Goal: Task Accomplishment & Management: Use online tool/utility

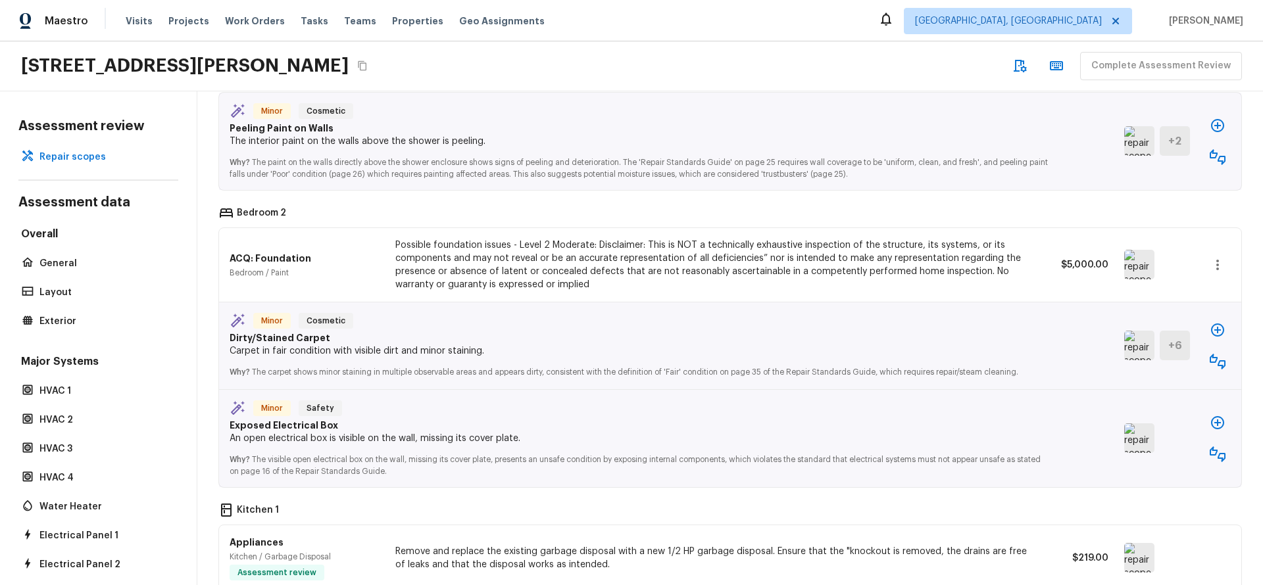
scroll to position [3616, 0]
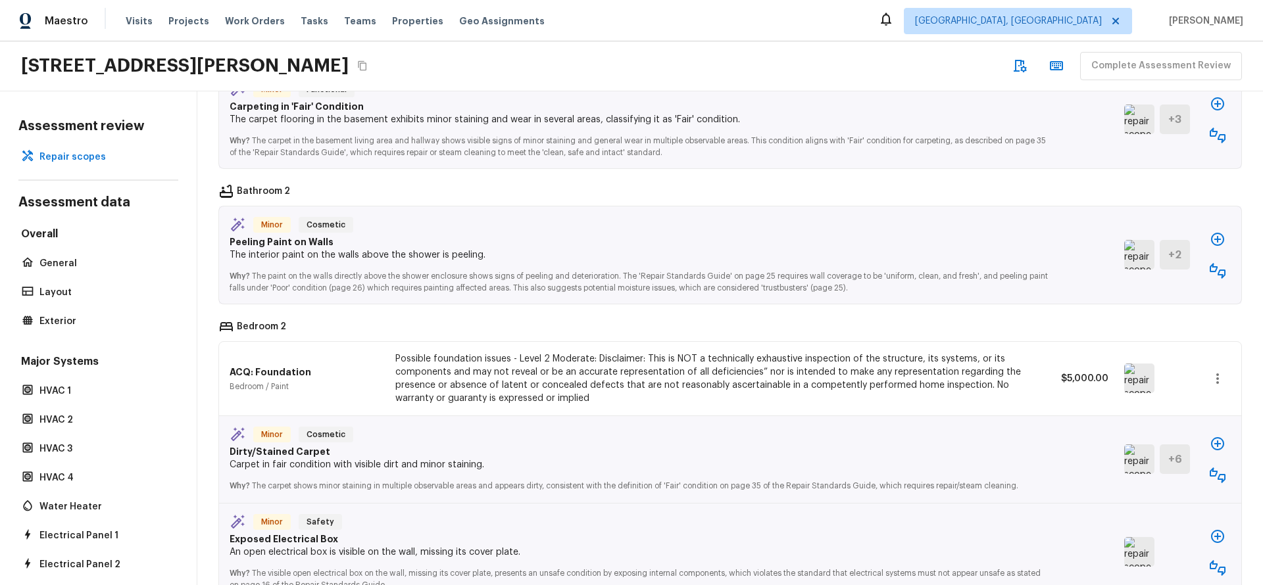
click at [310, 458] on p "Dirty/Stained Carpet" at bounding box center [640, 451] width 821 height 13
click at [293, 458] on p "Dirty/Stained Carpet" at bounding box center [640, 451] width 821 height 13
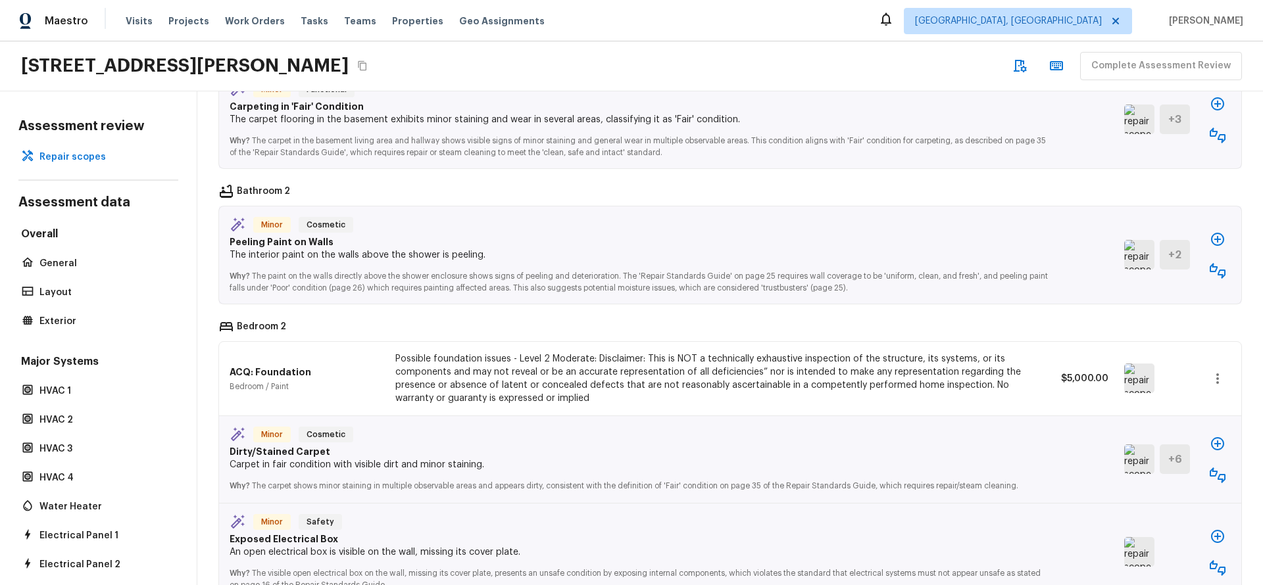
click at [293, 458] on p "Dirty/Stained Carpet" at bounding box center [640, 451] width 821 height 13
click at [600, 427] on div "Minor Cosmetic Dirty/Stained Carpet Carpet in fair condition with visible dirt …" at bounding box center [730, 459] width 1022 height 87
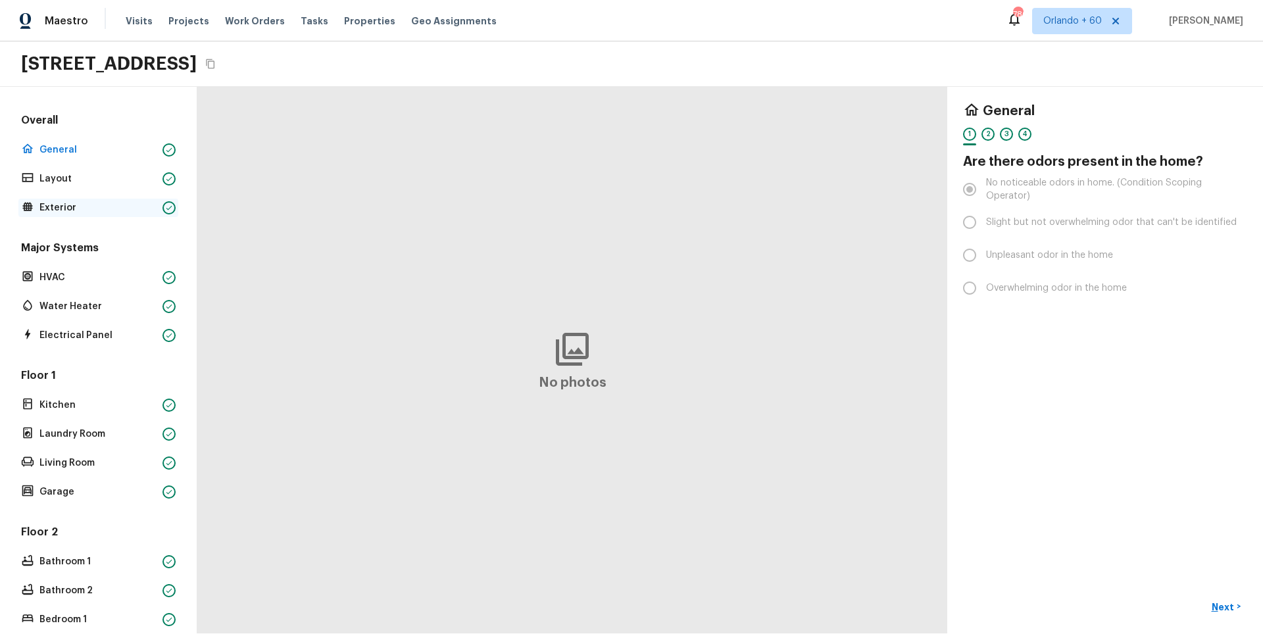
click at [87, 213] on p "Exterior" at bounding box center [98, 207] width 118 height 13
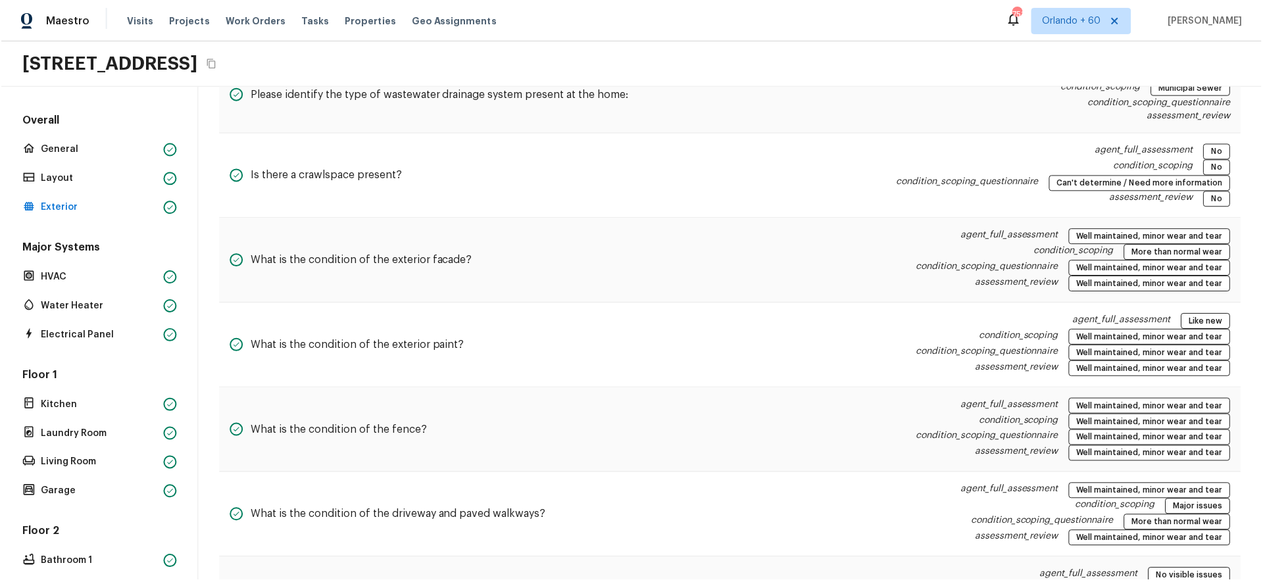
scroll to position [1066, 0]
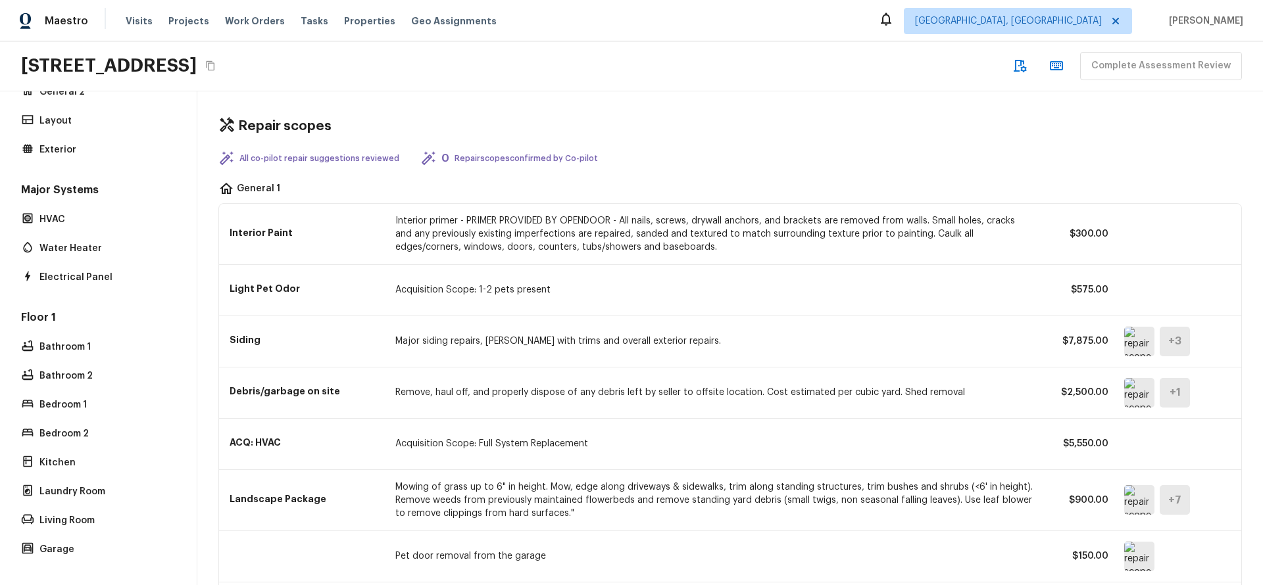
scroll to position [210, 0]
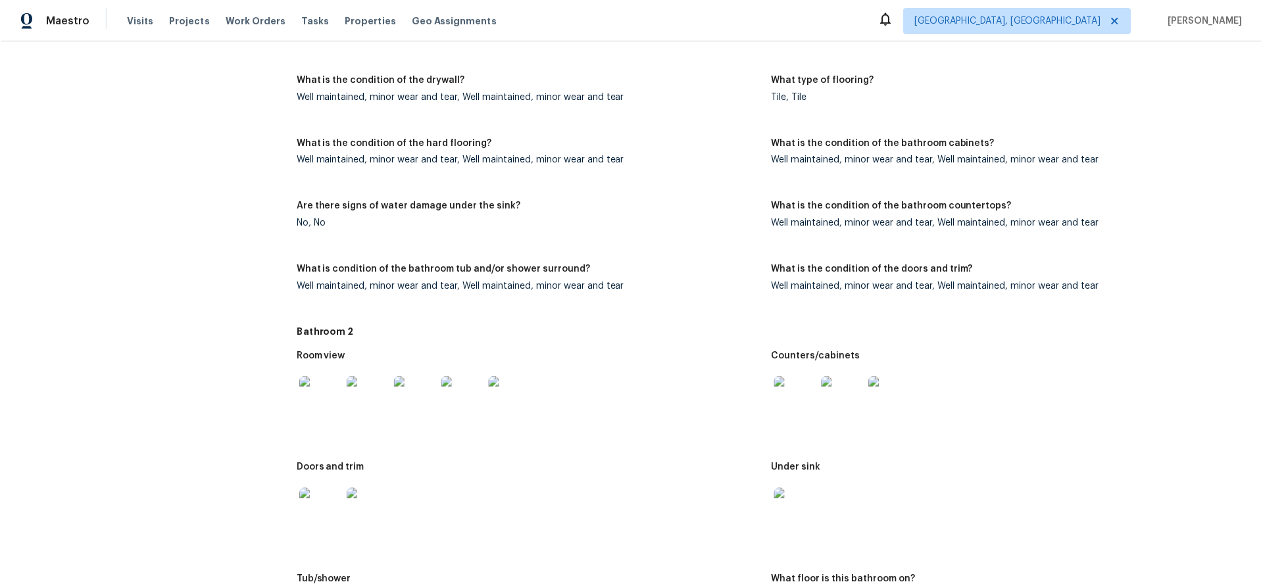
scroll to position [1091, 0]
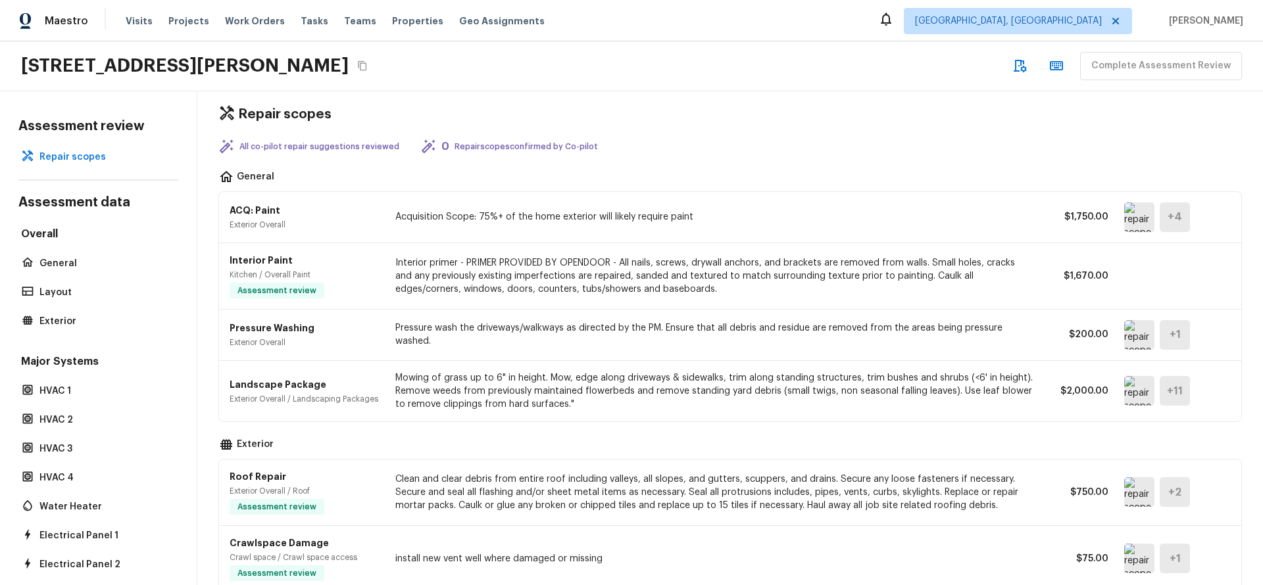
scroll to position [1087, 0]
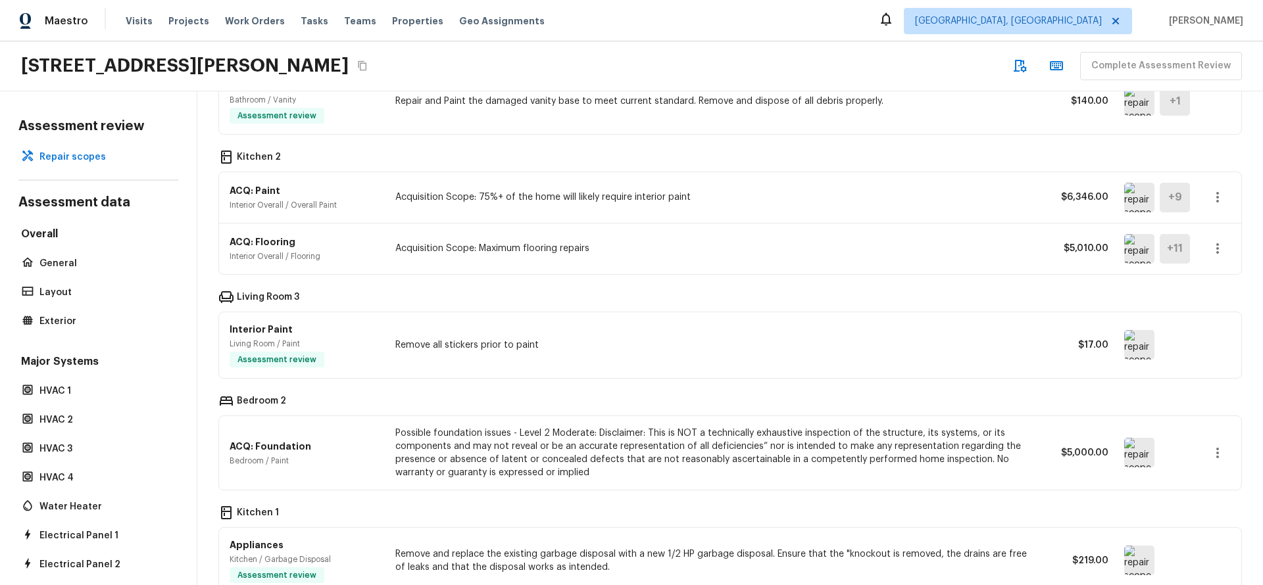
scroll to position [1087, 0]
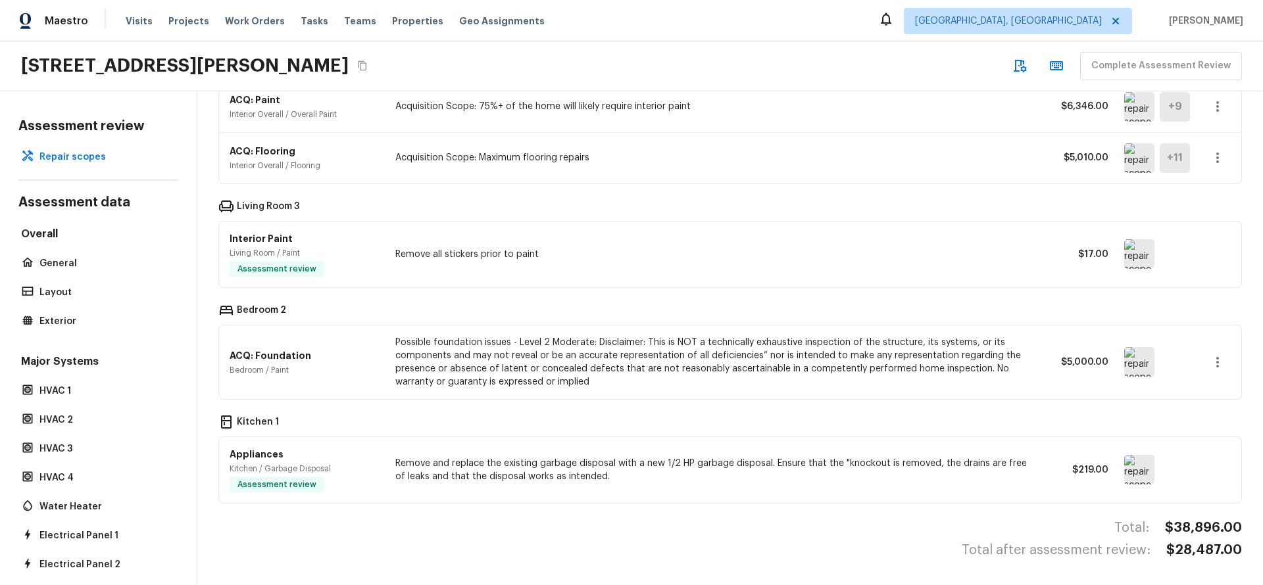
click at [597, 347] on p "Possible foundation issues - Level 2 Moderate: Disclaimer: This is NOT a techni…" at bounding box center [714, 362] width 638 height 53
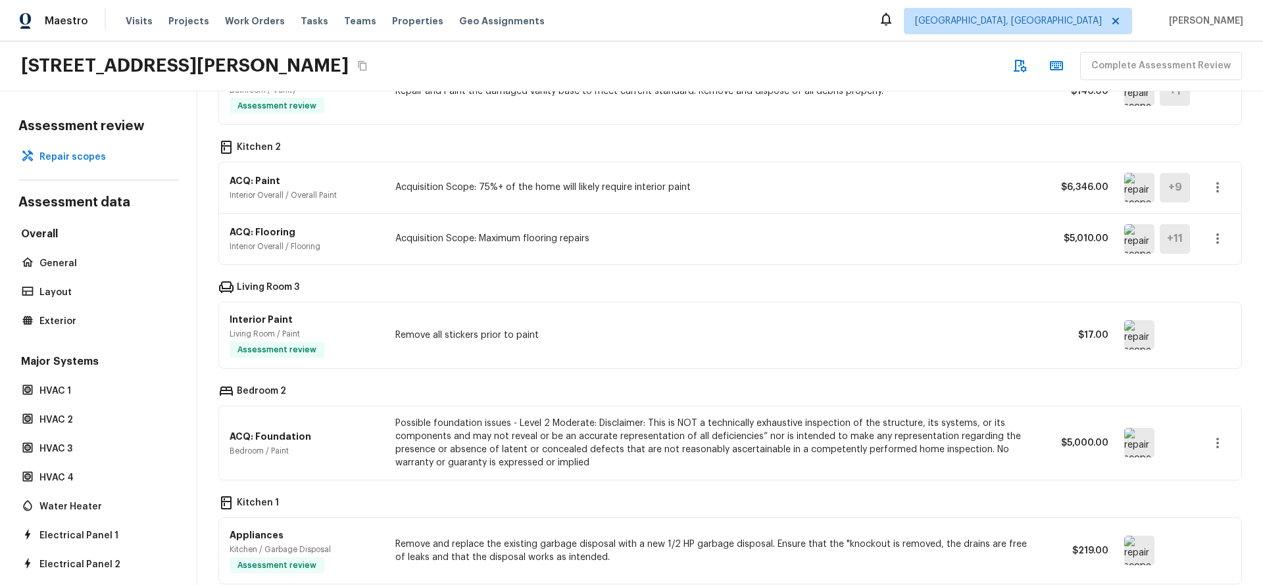
scroll to position [959, 0]
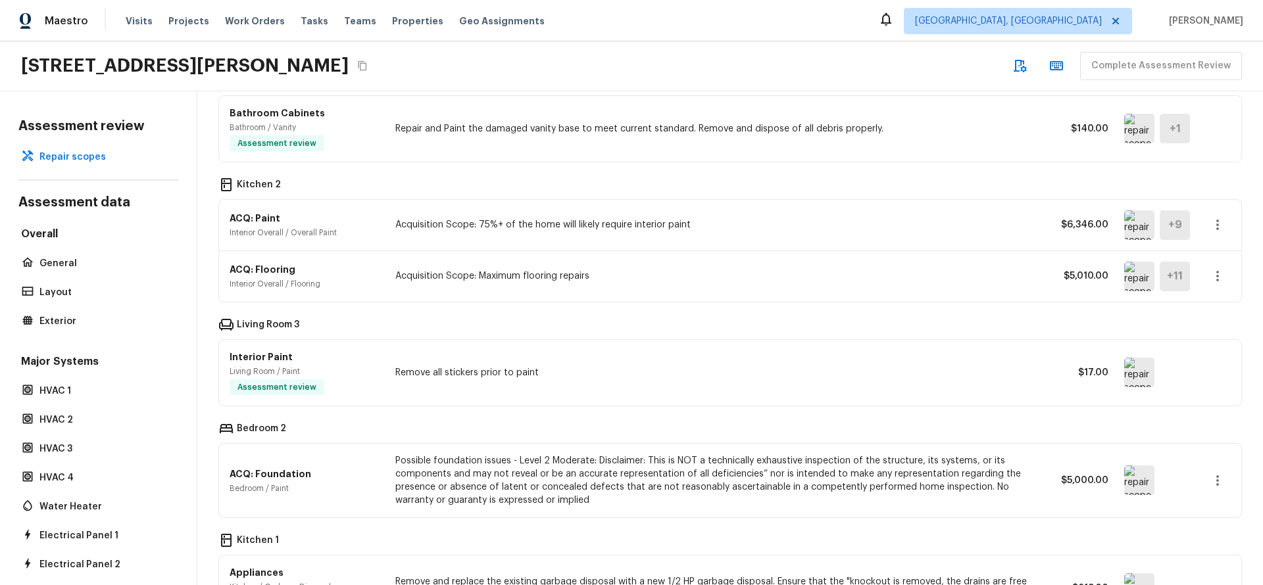
click at [1124, 227] on img at bounding box center [1139, 225] width 30 height 30
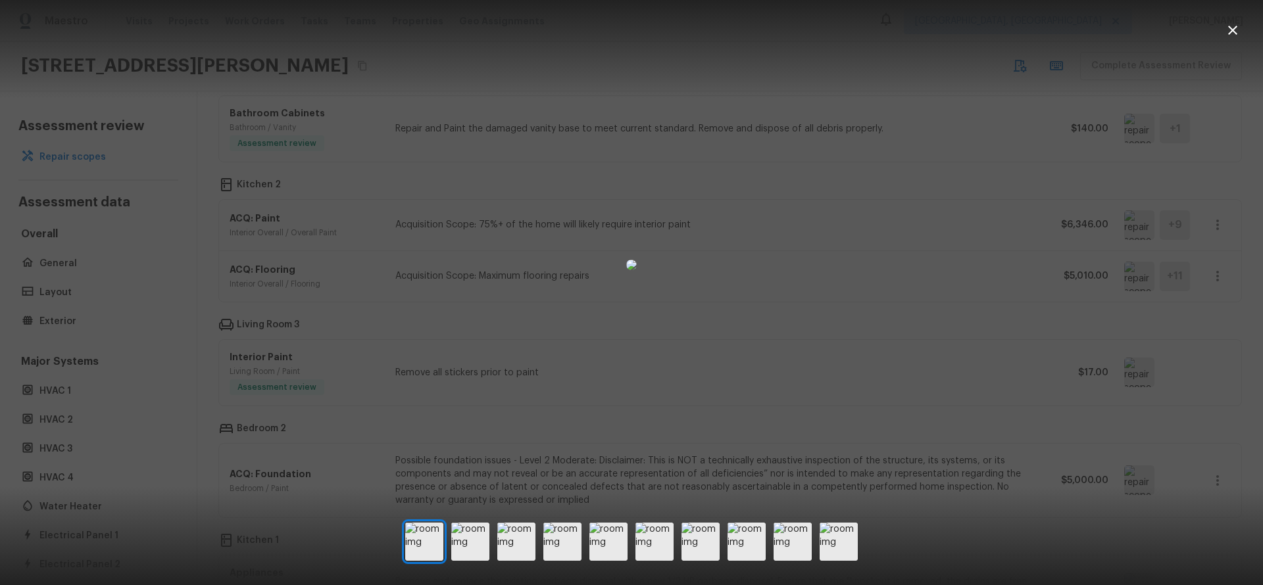
click at [299, 219] on div at bounding box center [631, 265] width 1263 height 488
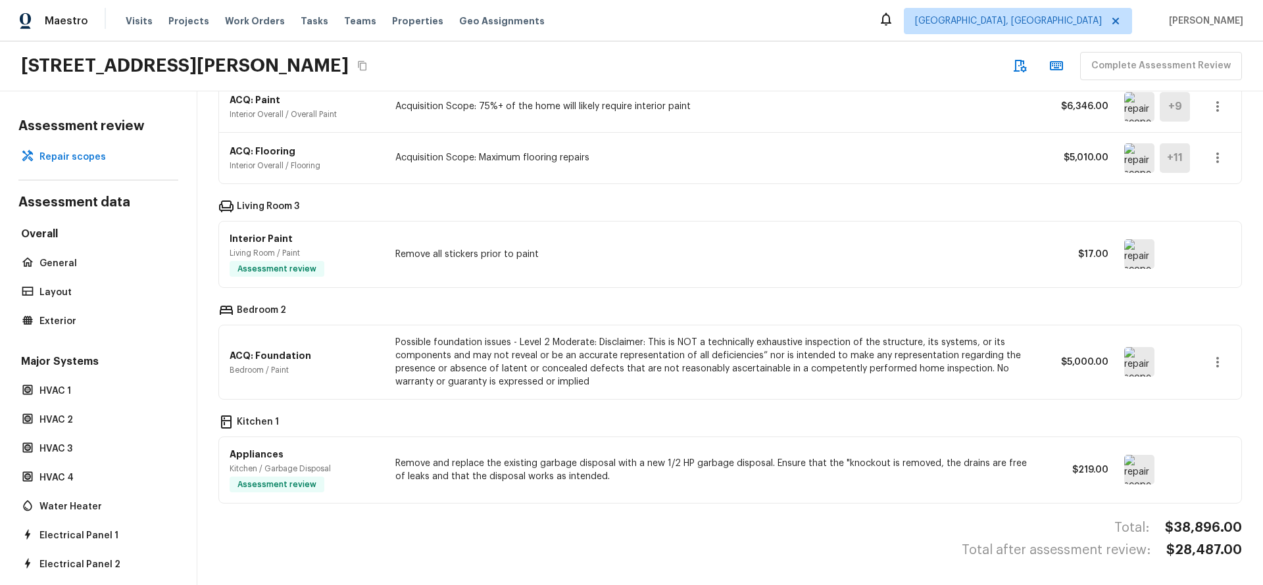
scroll to position [10, 0]
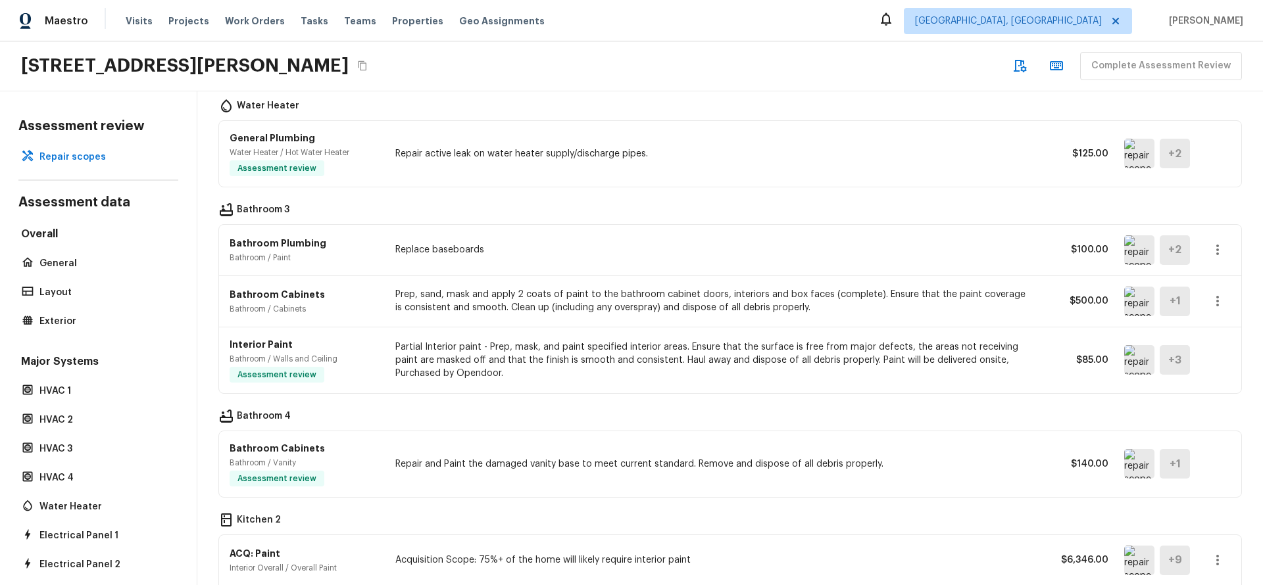
scroll to position [1087, 0]
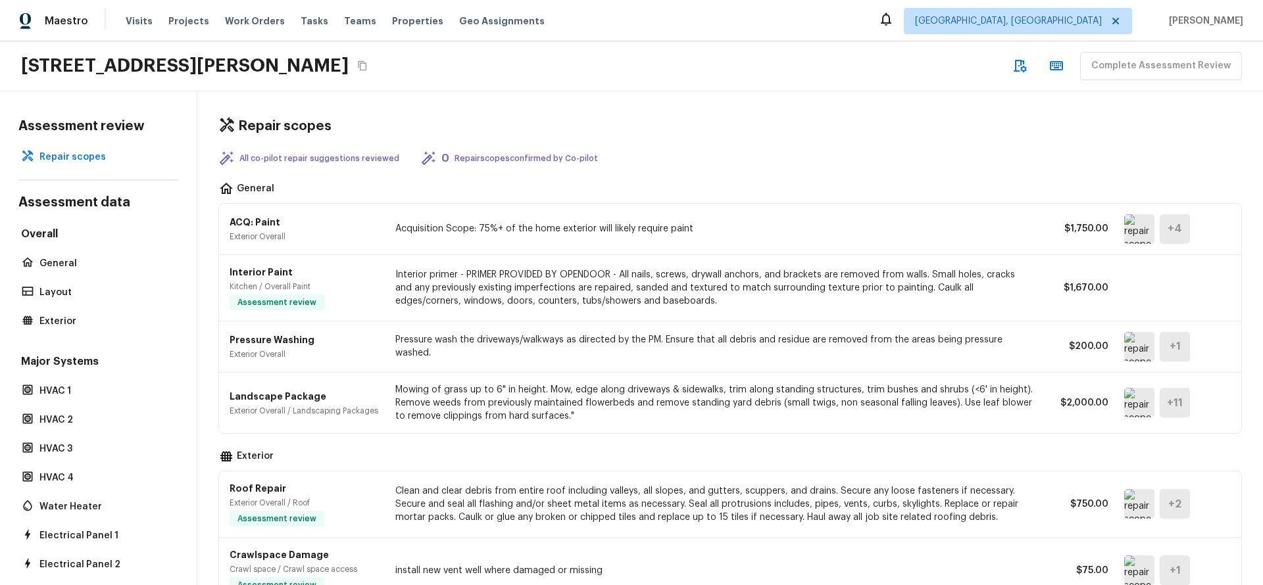
scroll to position [1087, 0]
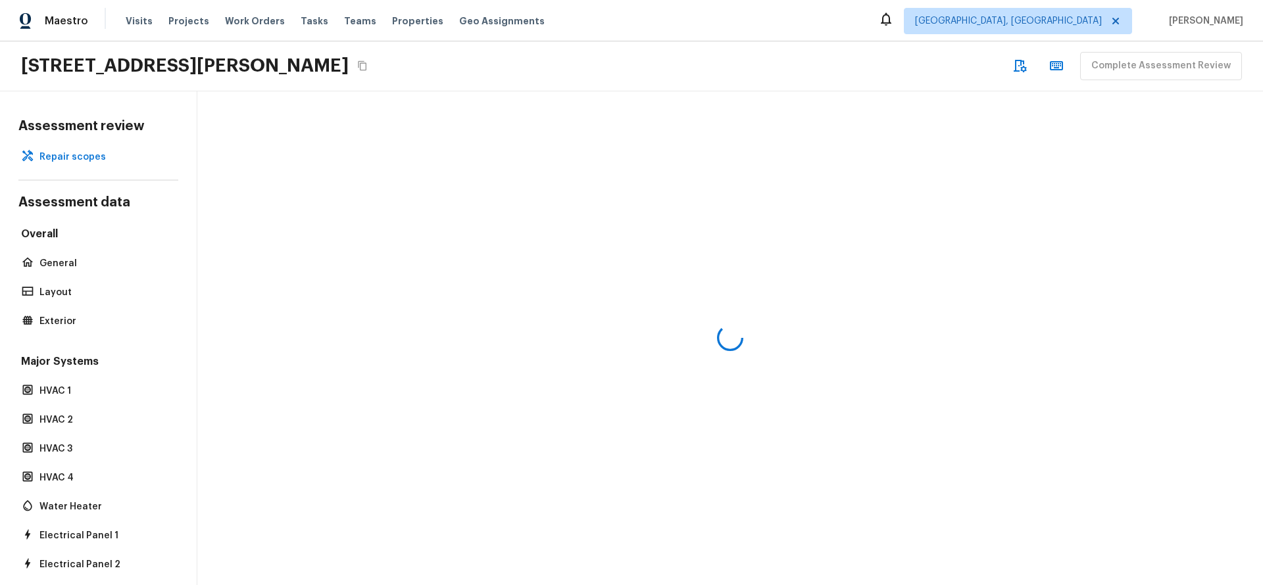
scroll to position [10, 0]
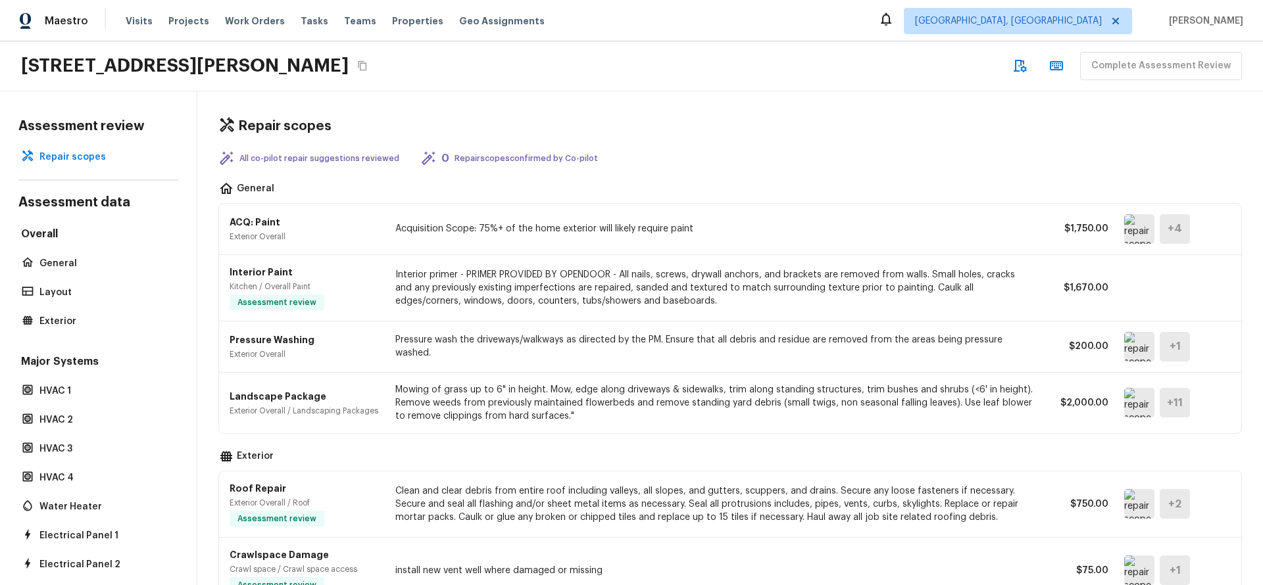
click at [579, 268] on p "Interior primer - PRIMER PROVIDED BY OPENDOOR - All nails, screws, drywall anch…" at bounding box center [714, 287] width 638 height 39
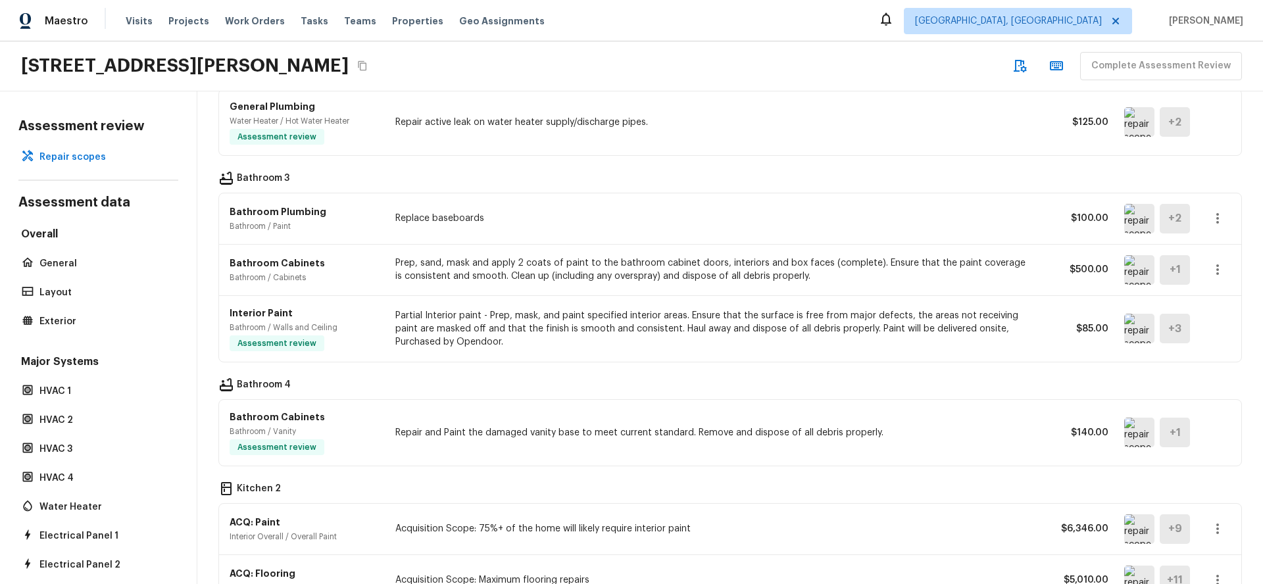
scroll to position [476, 0]
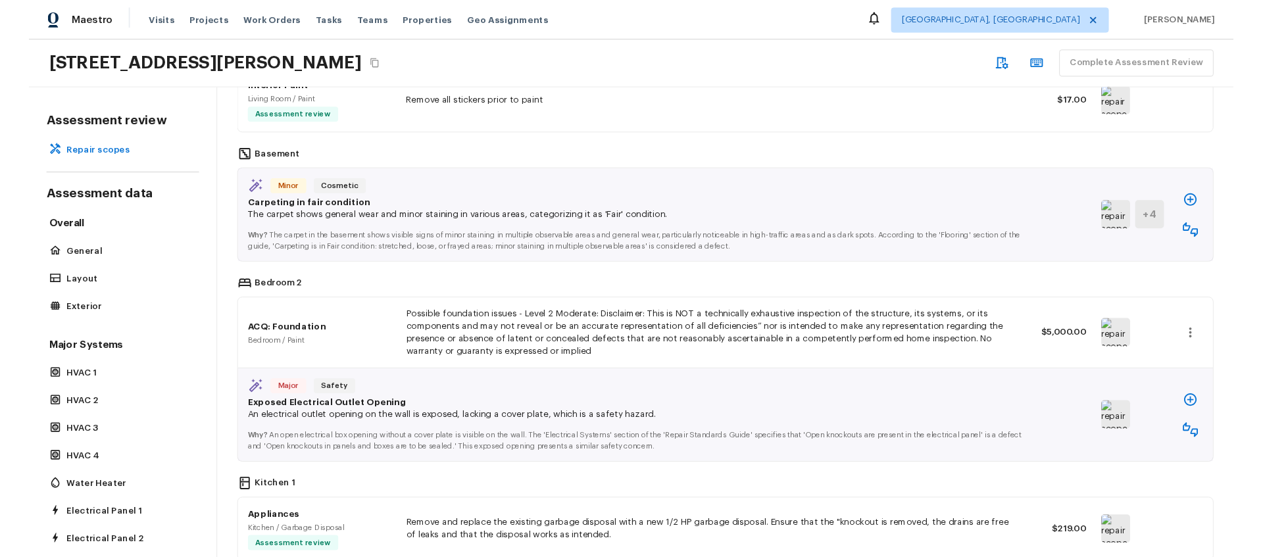
scroll to position [2072, 0]
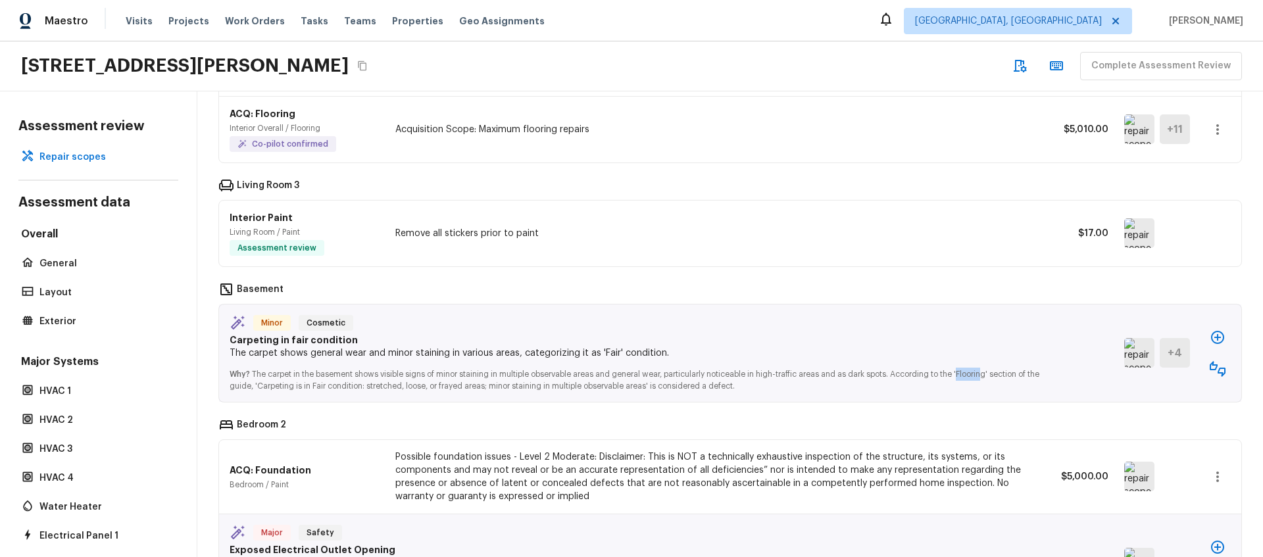
click at [1124, 345] on img at bounding box center [1139, 353] width 30 height 30
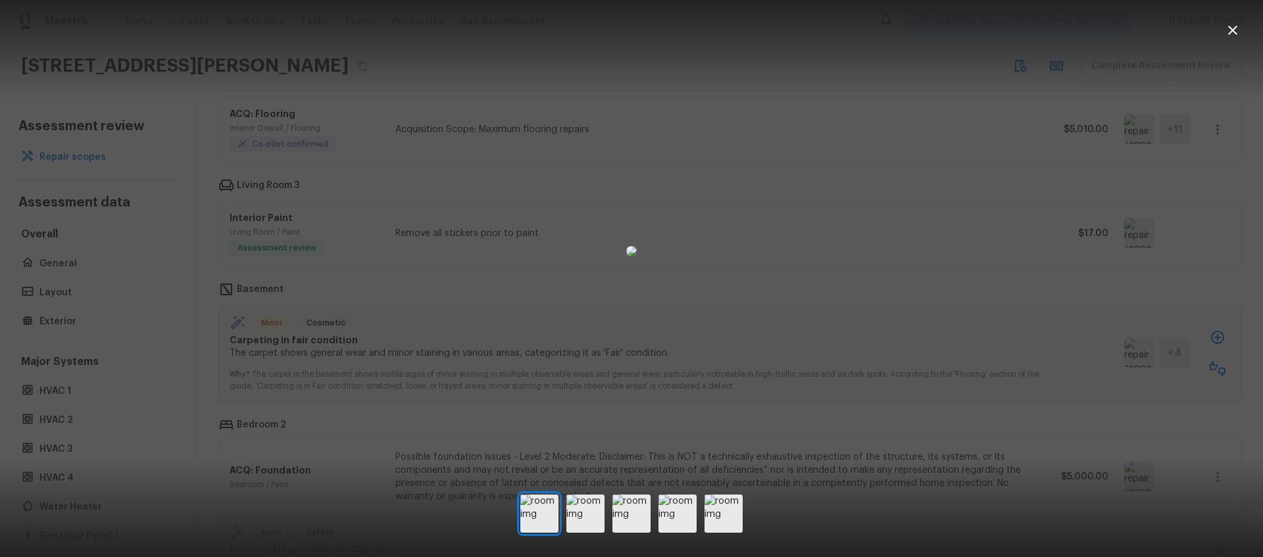
click at [880, 280] on div at bounding box center [631, 251] width 1263 height 460
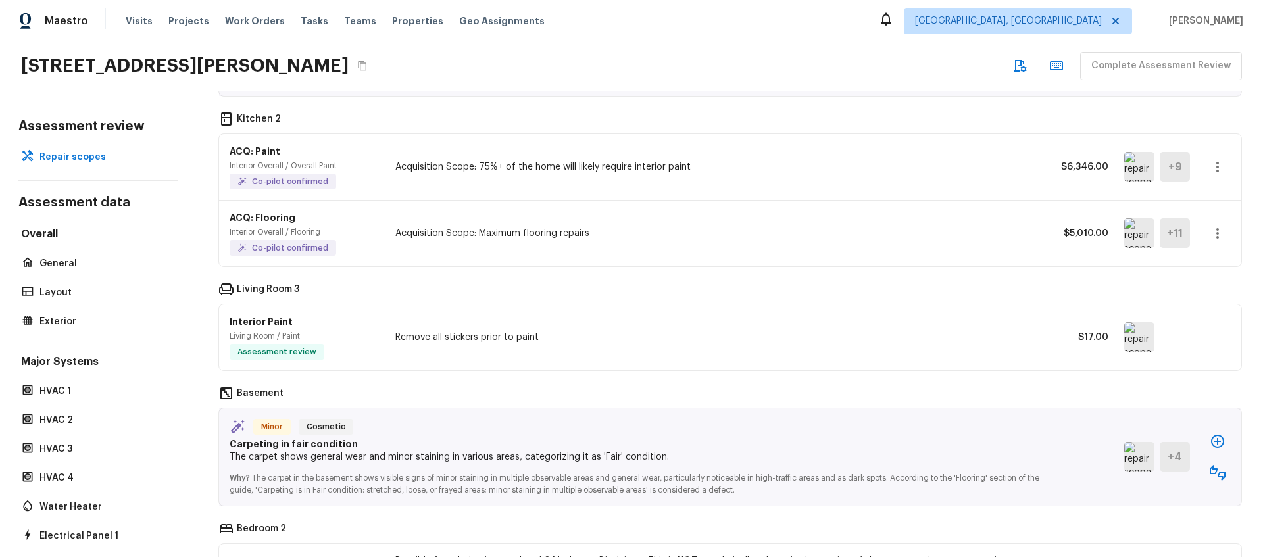
scroll to position [1850, 0]
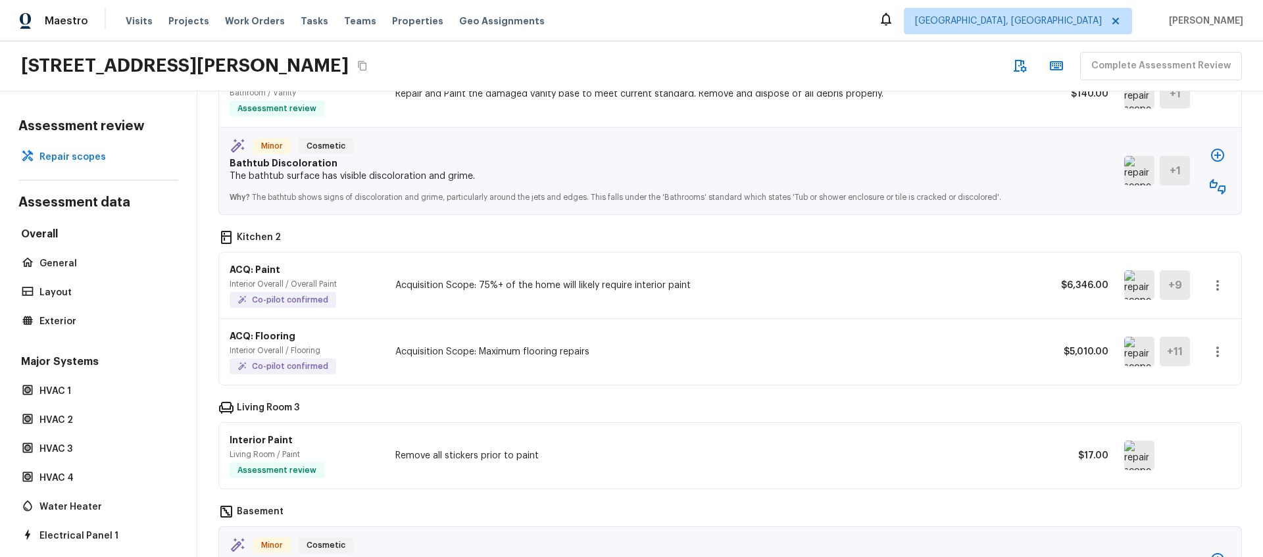
click at [506, 354] on p "Acquisition Scope: Maximum flooring repairs" at bounding box center [714, 351] width 638 height 13
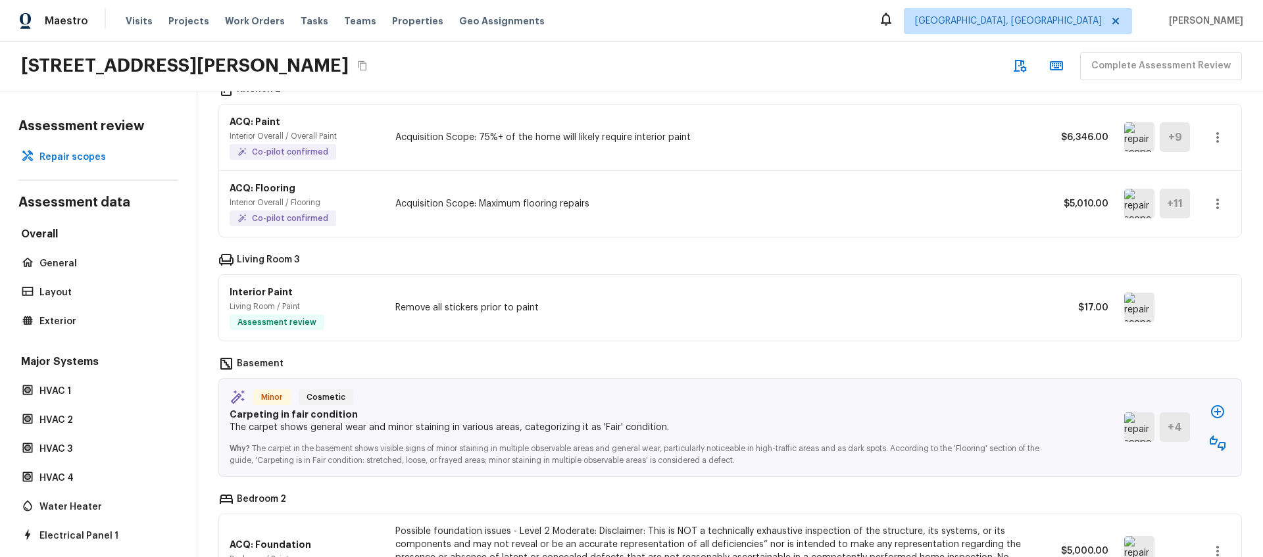
scroll to position [1869, 0]
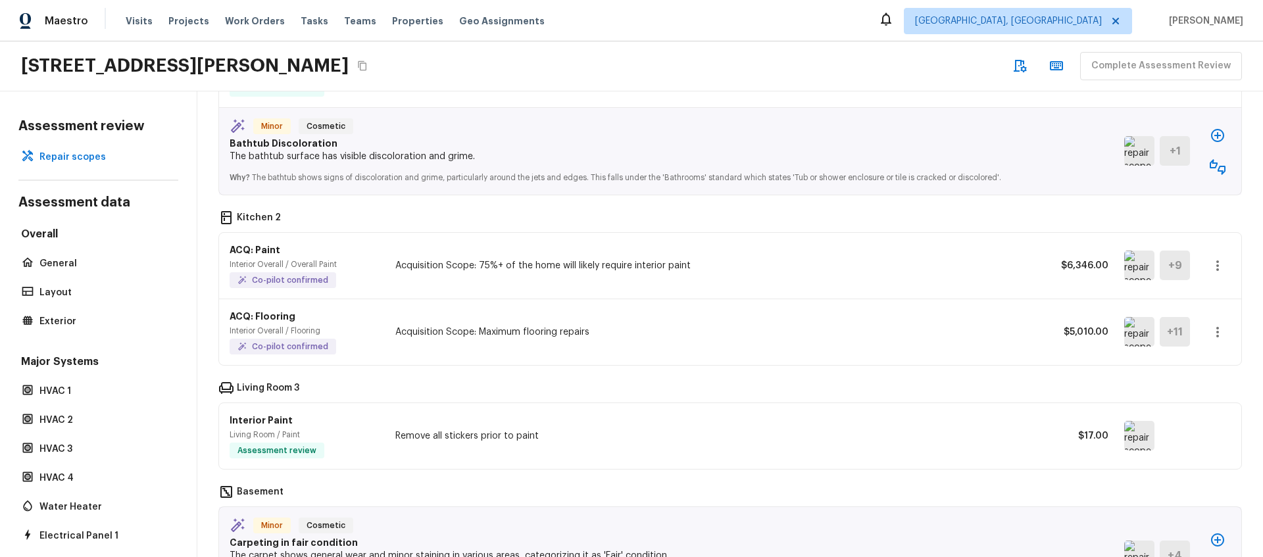
click at [574, 333] on p "Acquisition Scope: Maximum flooring repairs" at bounding box center [714, 332] width 638 height 13
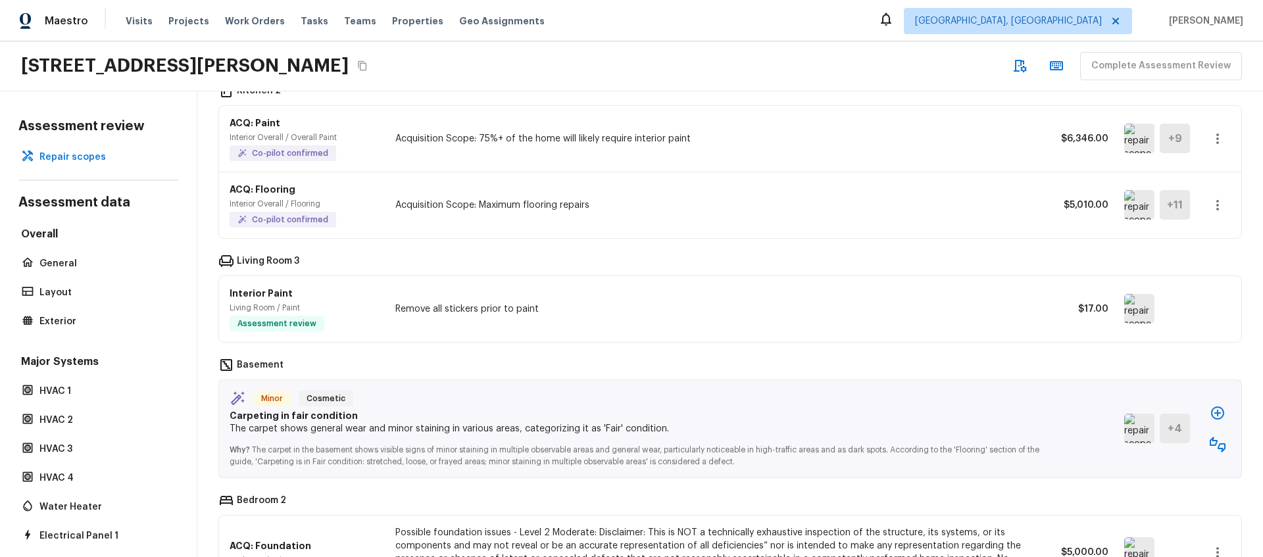
scroll to position [1968, 0]
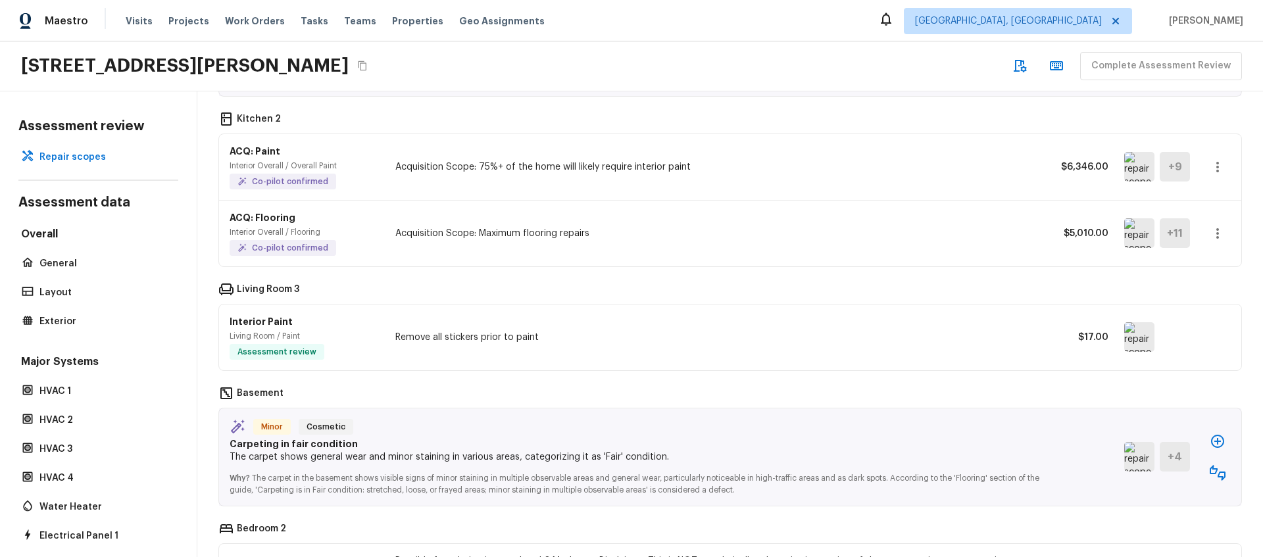
click at [1124, 236] on img at bounding box center [1139, 233] width 30 height 30
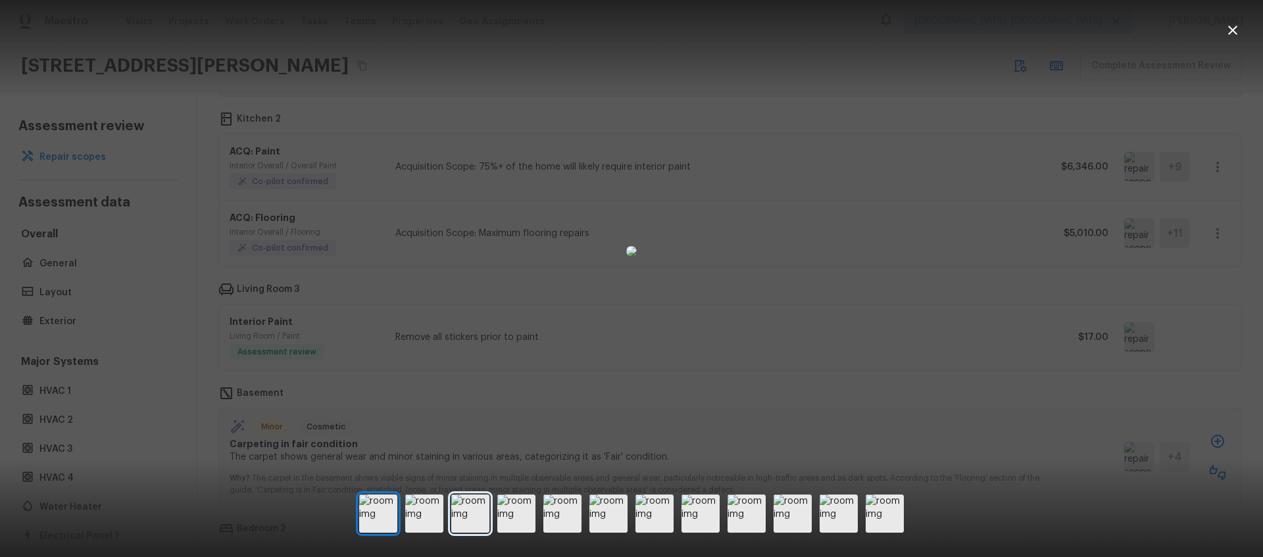
click at [464, 508] on img at bounding box center [470, 514] width 38 height 38
click at [508, 512] on img at bounding box center [516, 514] width 38 height 38
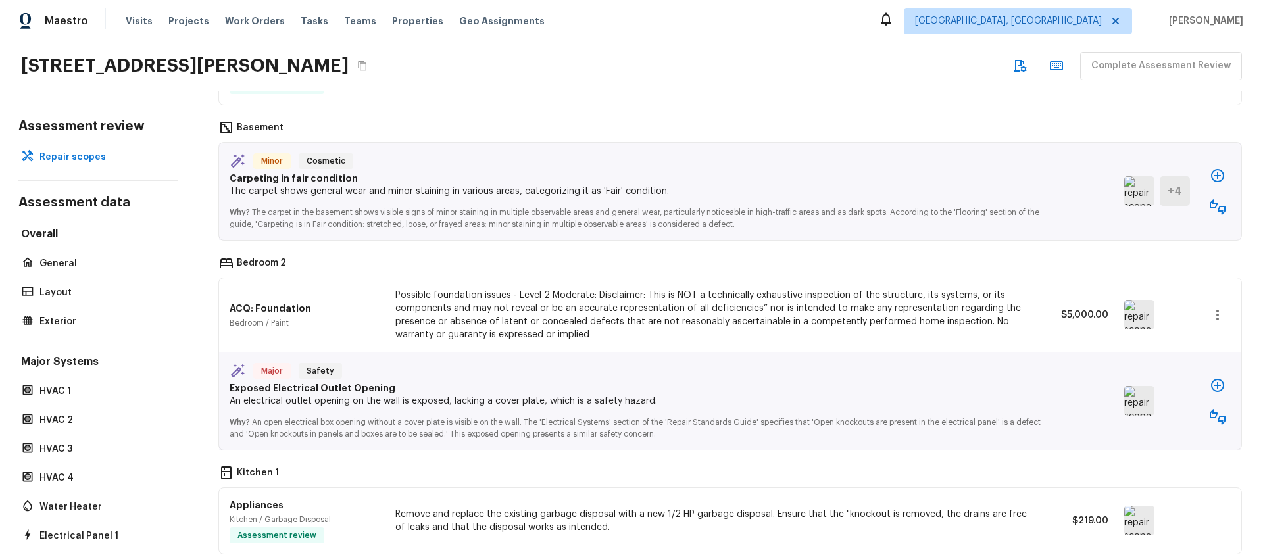
scroll to position [724, 0]
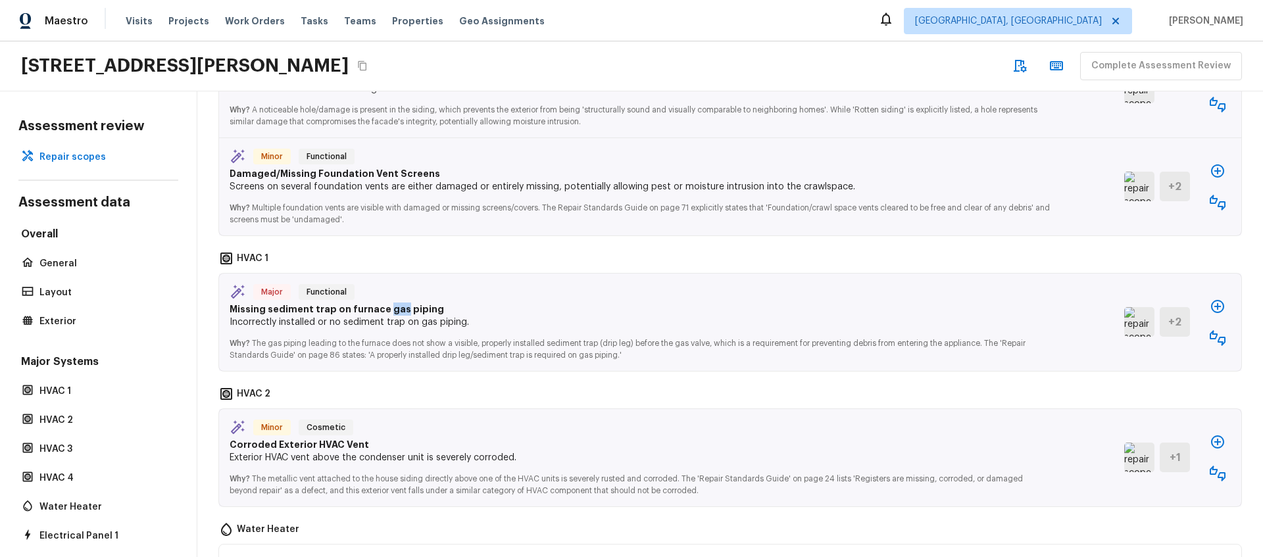
click at [1131, 322] on img at bounding box center [1139, 322] width 30 height 30
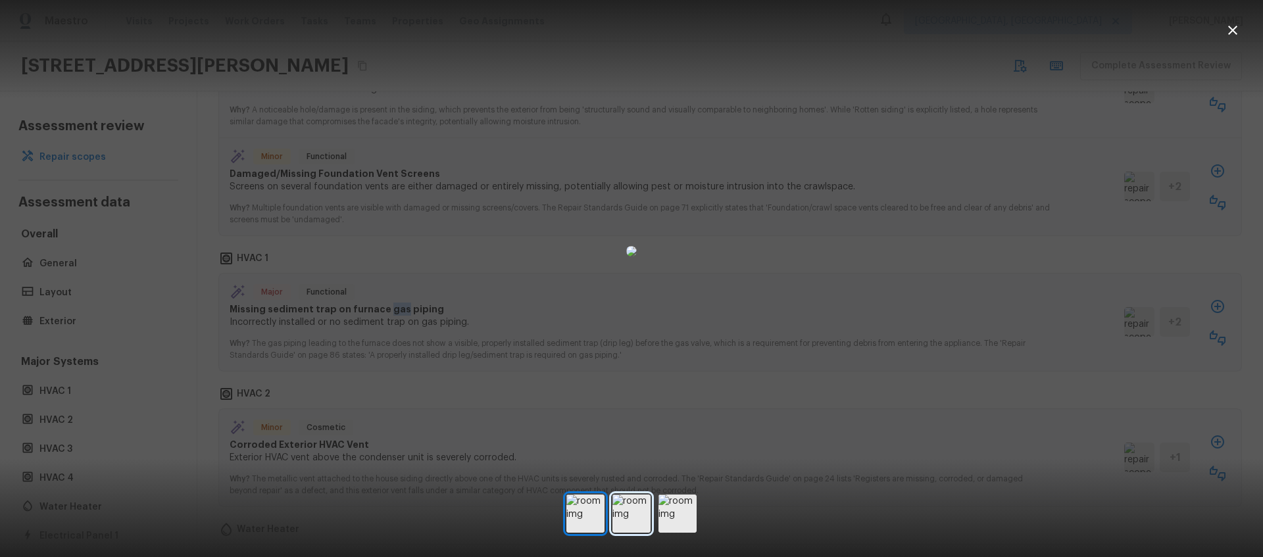
click at [636, 506] on img at bounding box center [631, 514] width 38 height 38
click at [679, 506] on img at bounding box center [677, 514] width 38 height 38
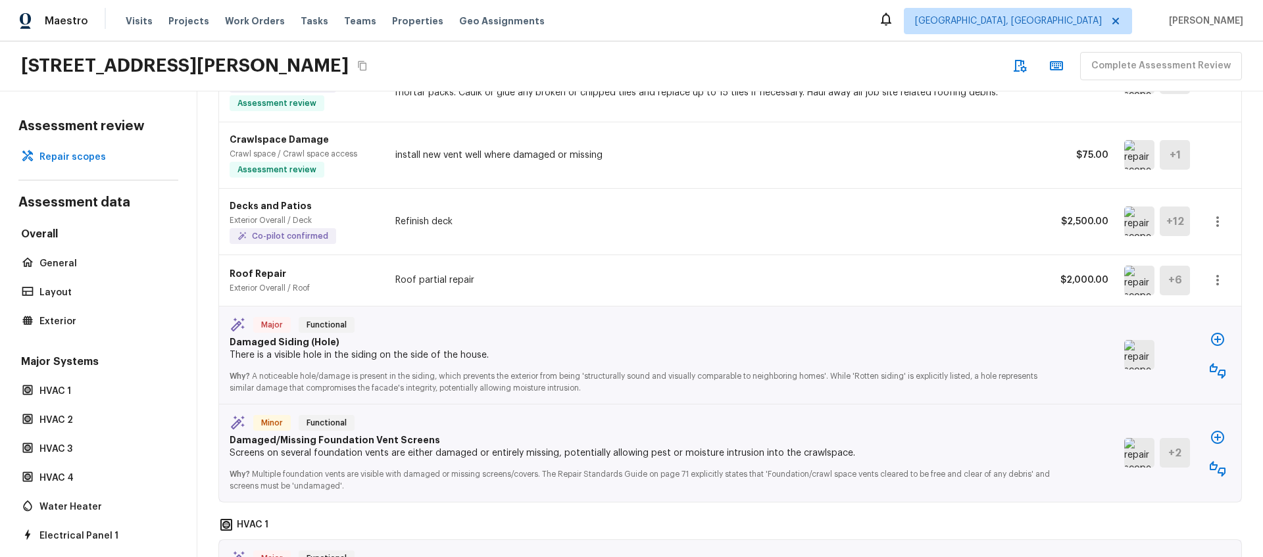
scroll to position [478, 0]
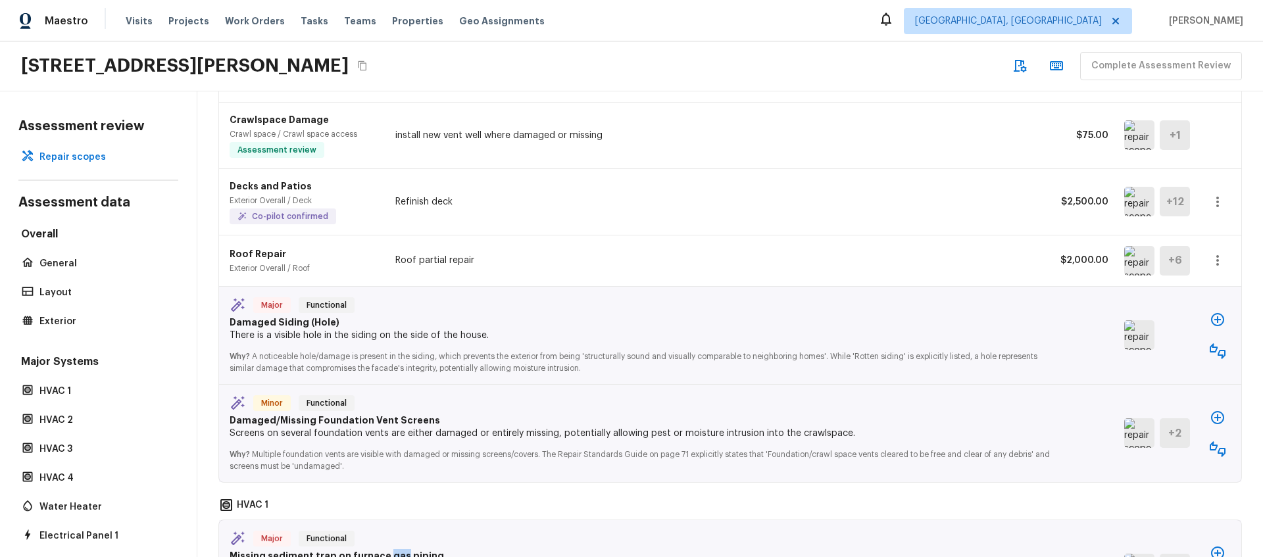
click at [1124, 330] on img at bounding box center [1139, 335] width 30 height 30
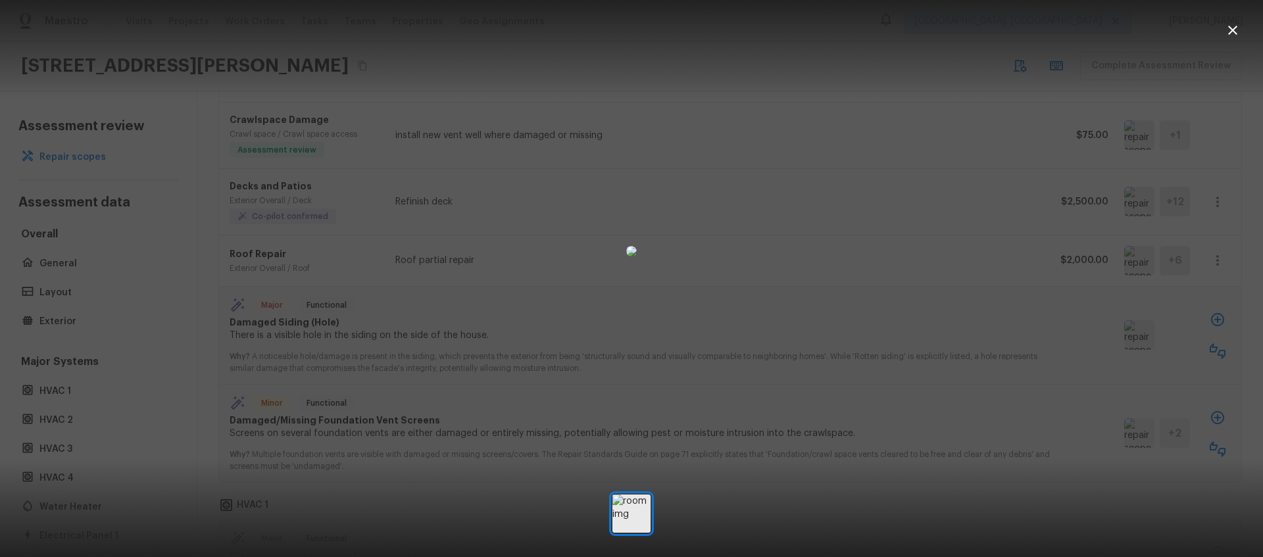
click at [1030, 340] on div at bounding box center [631, 251] width 1263 height 460
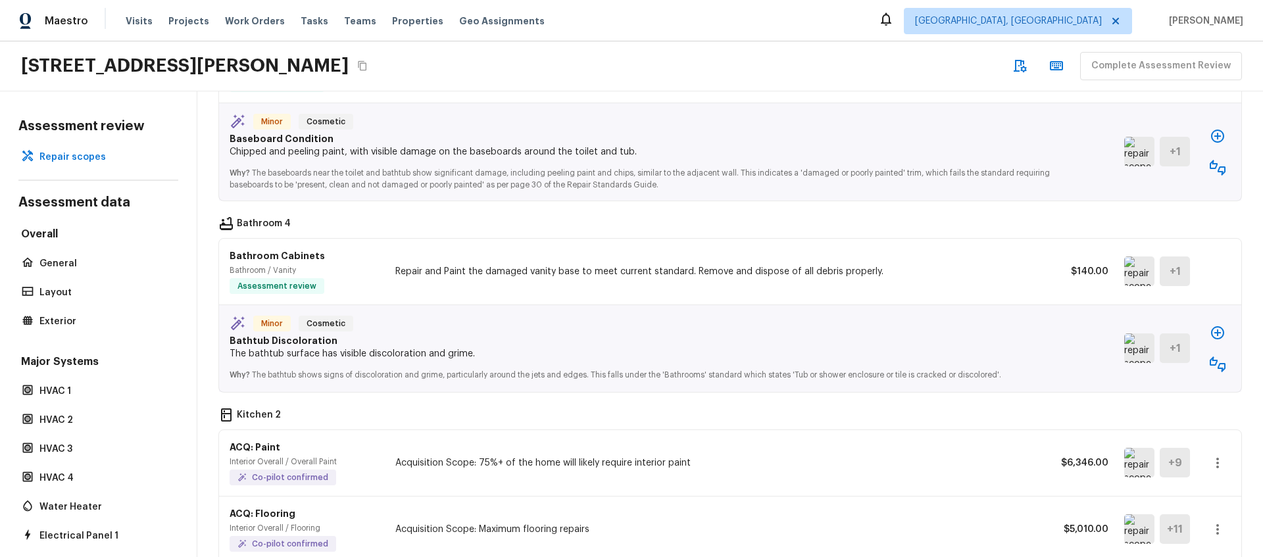
scroll to position [1208, 0]
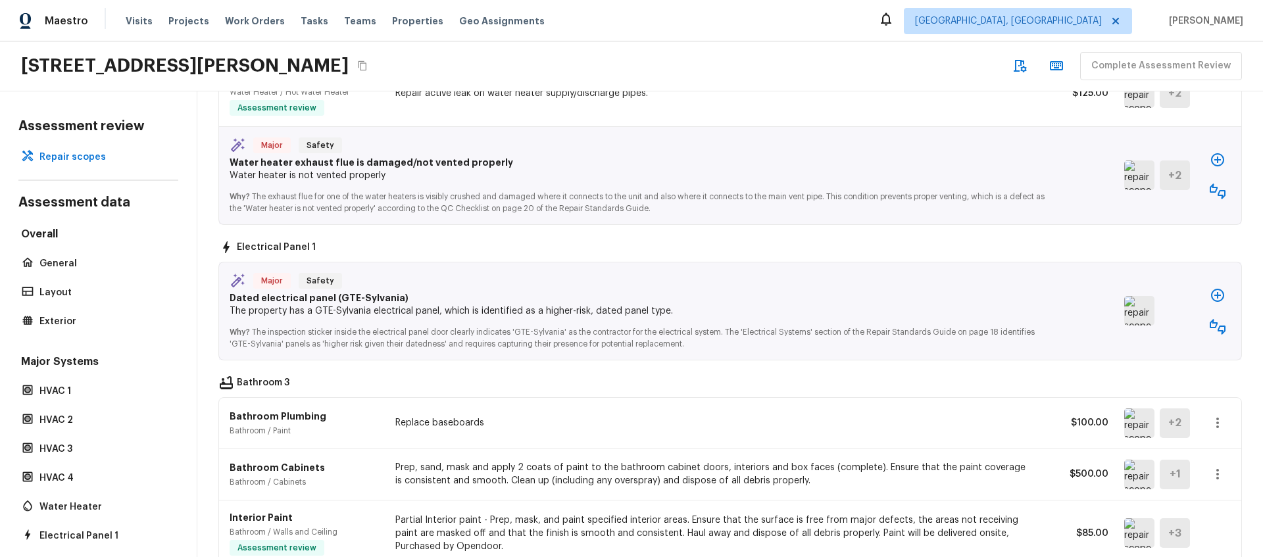
click at [734, 305] on p "The property has a GTE-Sylvania electrical panel, which is identified as a high…" at bounding box center [640, 311] width 821 height 13
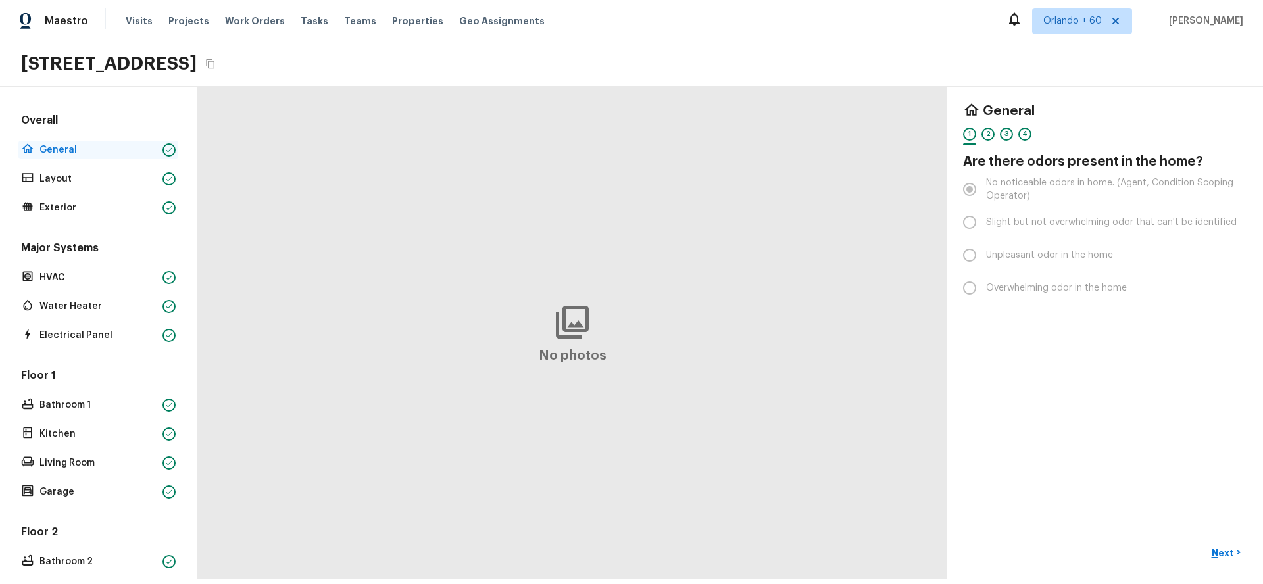
click at [96, 143] on div "General" at bounding box center [98, 150] width 160 height 18
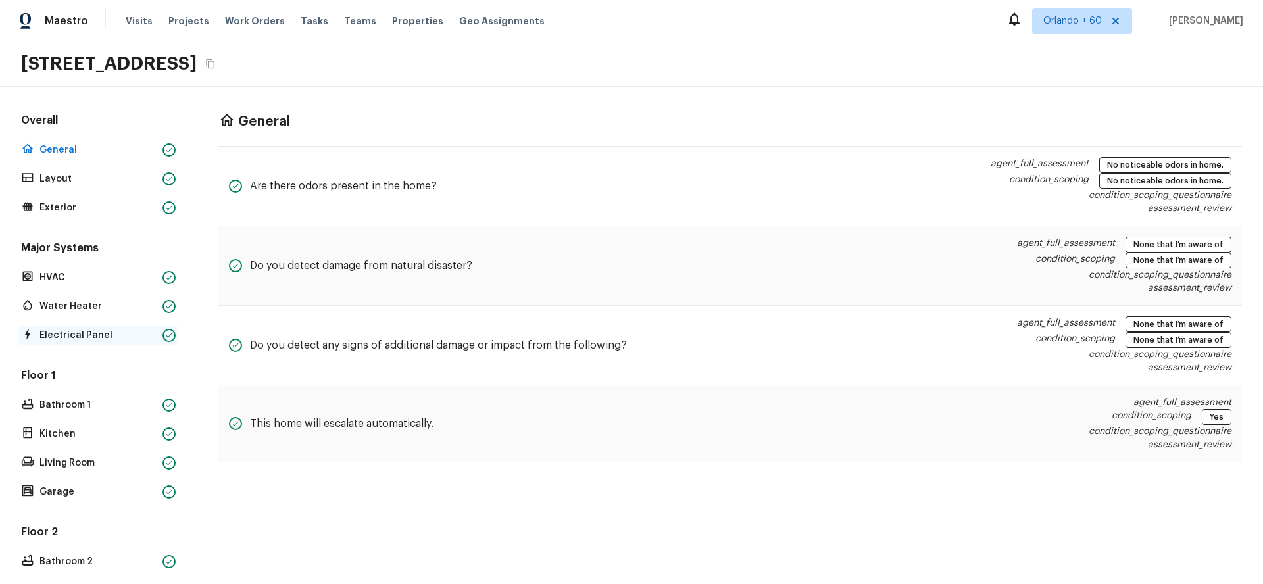
click at [123, 343] on div "Electrical Panel" at bounding box center [98, 335] width 160 height 18
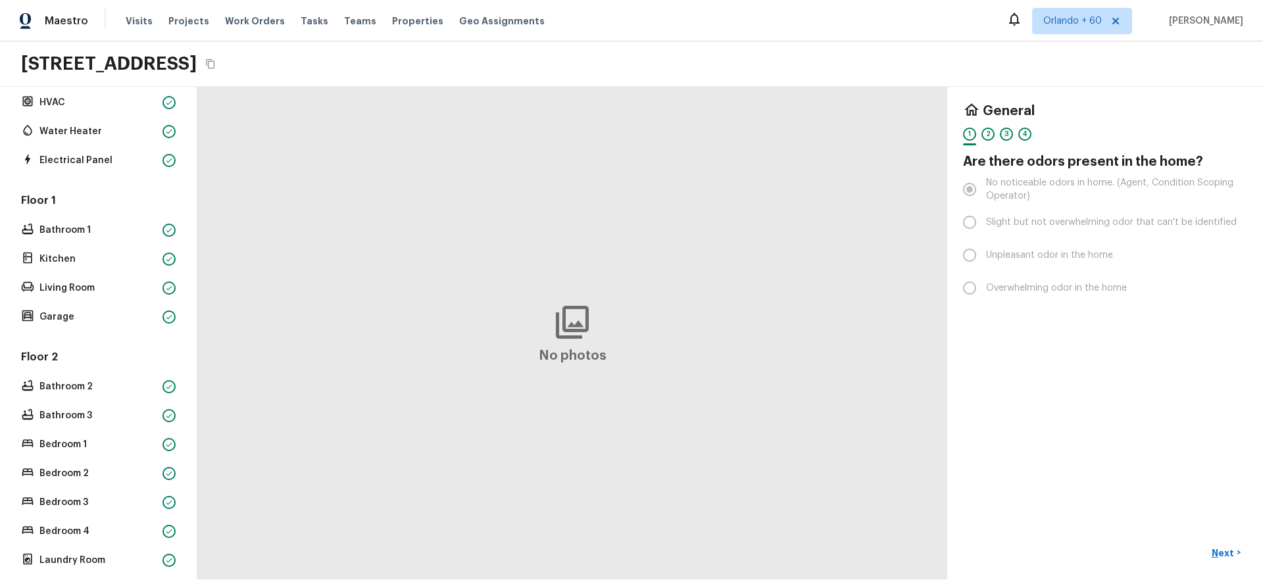
scroll to position [201, 0]
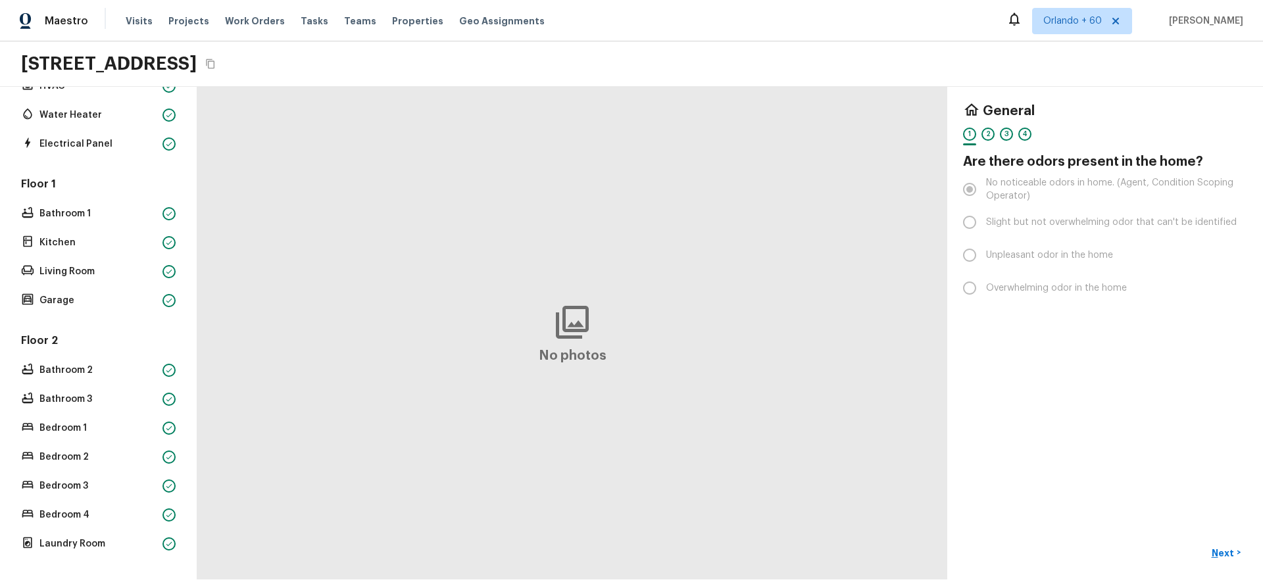
click at [135, 272] on div "Floor 1 Bathroom 1 Kitchen Living Room Garage" at bounding box center [98, 243] width 160 height 133
click at [133, 265] on p "Living Room" at bounding box center [98, 271] width 118 height 13
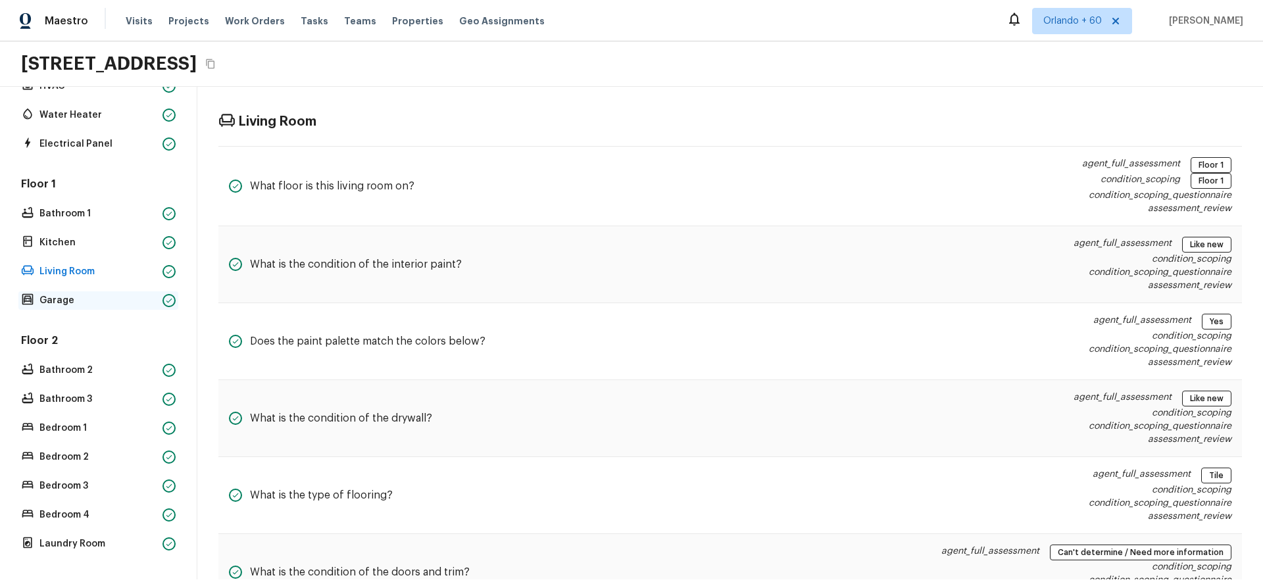
click at [126, 294] on p "Garage" at bounding box center [98, 300] width 118 height 13
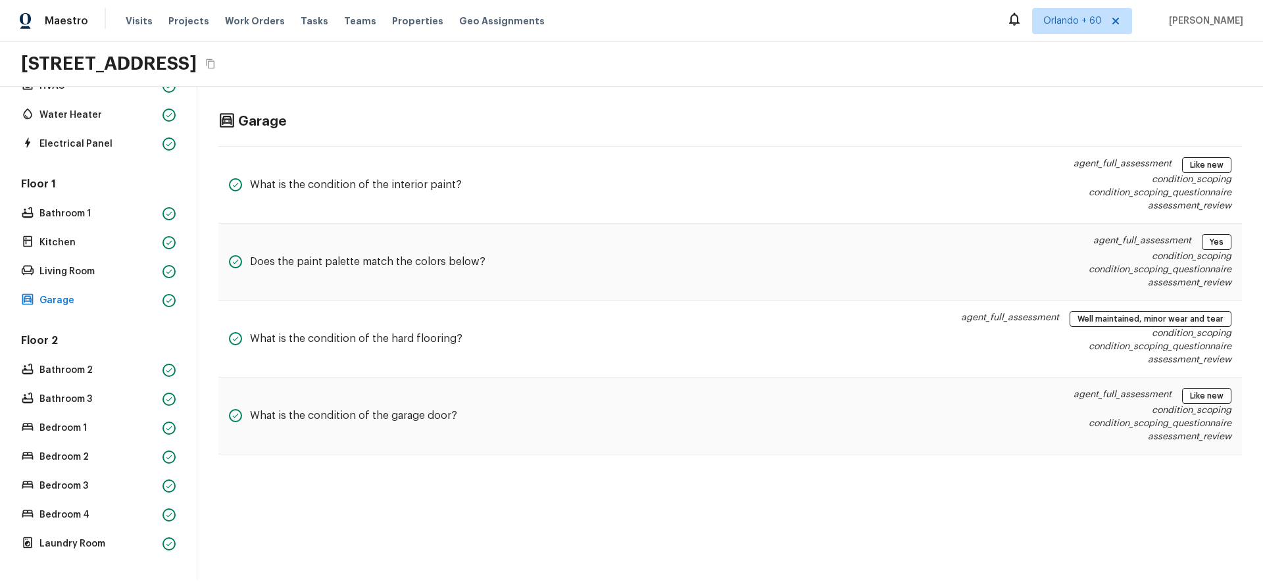
click at [807, 120] on div "Garage" at bounding box center [729, 121] width 1023 height 17
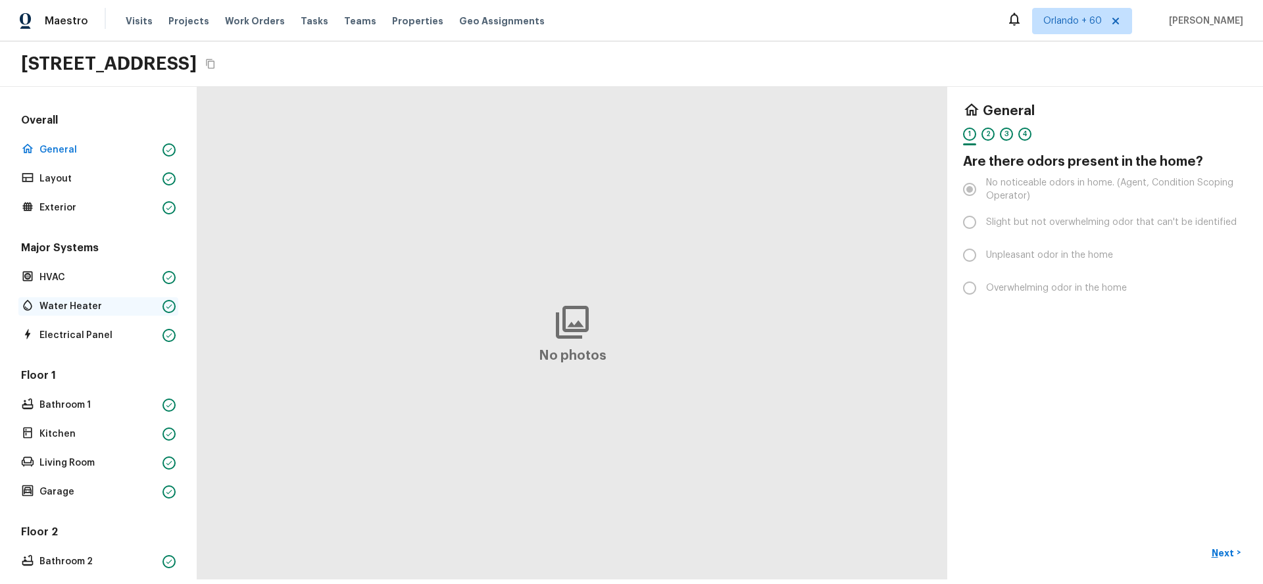
click at [99, 301] on p "Water Heater" at bounding box center [98, 306] width 118 height 13
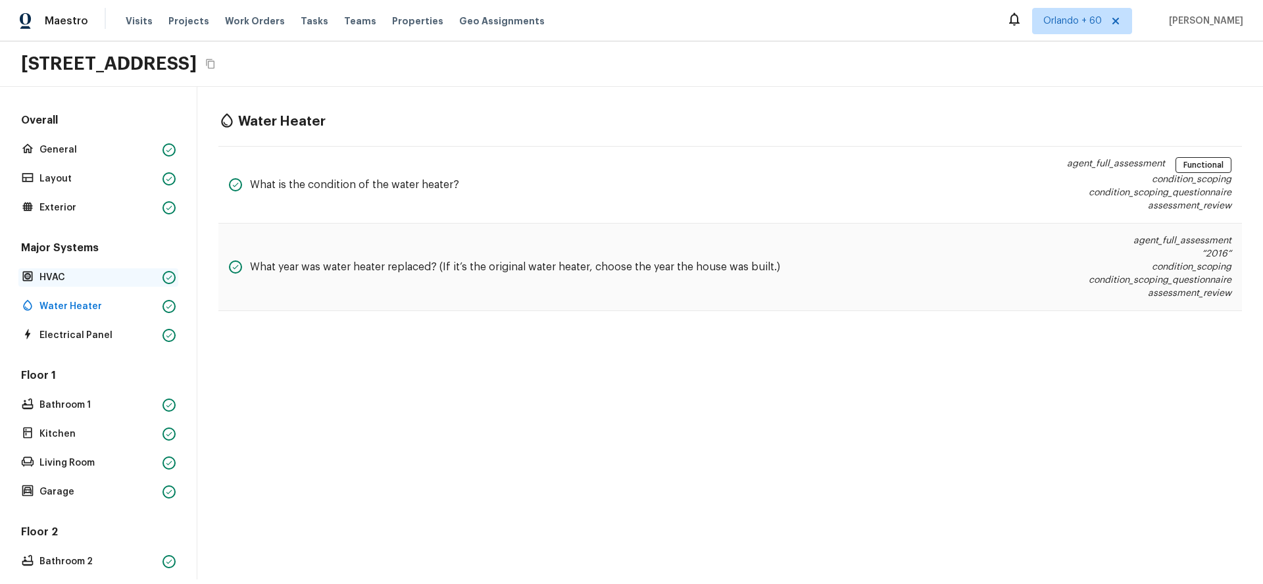
click at [95, 284] on div "HVAC" at bounding box center [98, 277] width 160 height 18
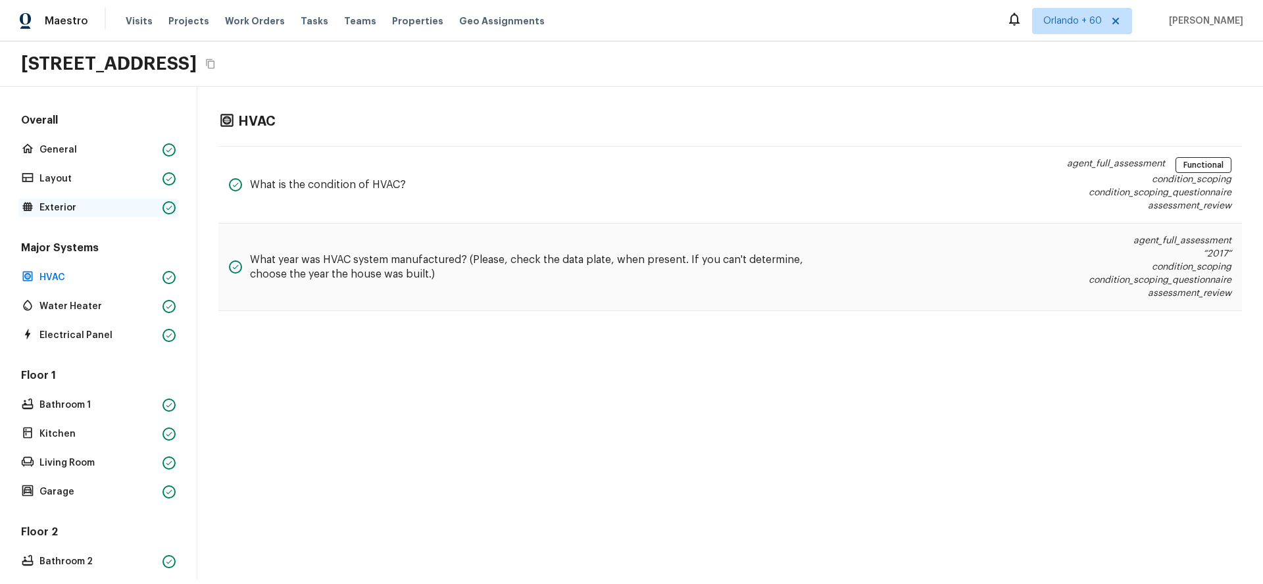
click at [91, 202] on p "Exterior" at bounding box center [98, 207] width 118 height 13
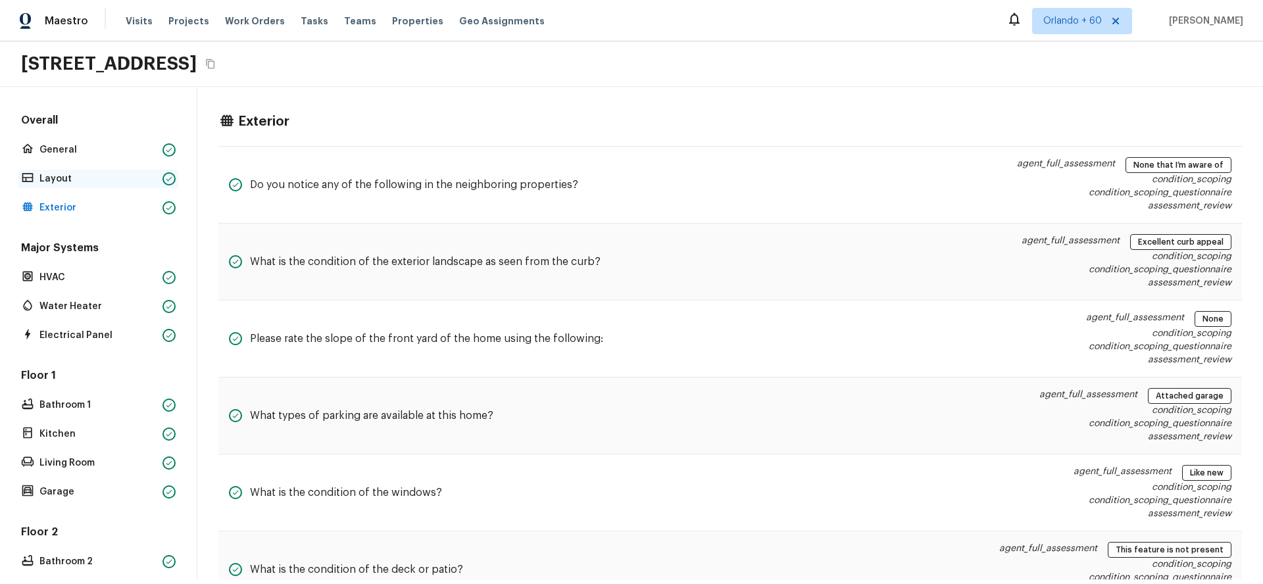
click at [89, 182] on p "Layout" at bounding box center [98, 178] width 118 height 13
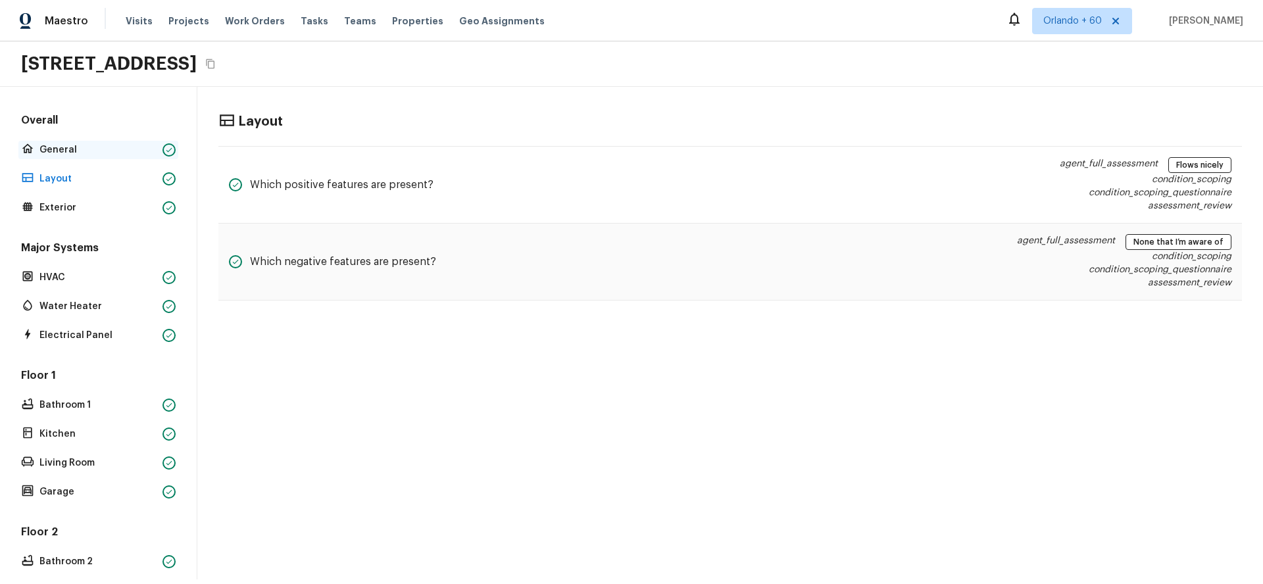
click at [85, 143] on p "General" at bounding box center [98, 149] width 118 height 13
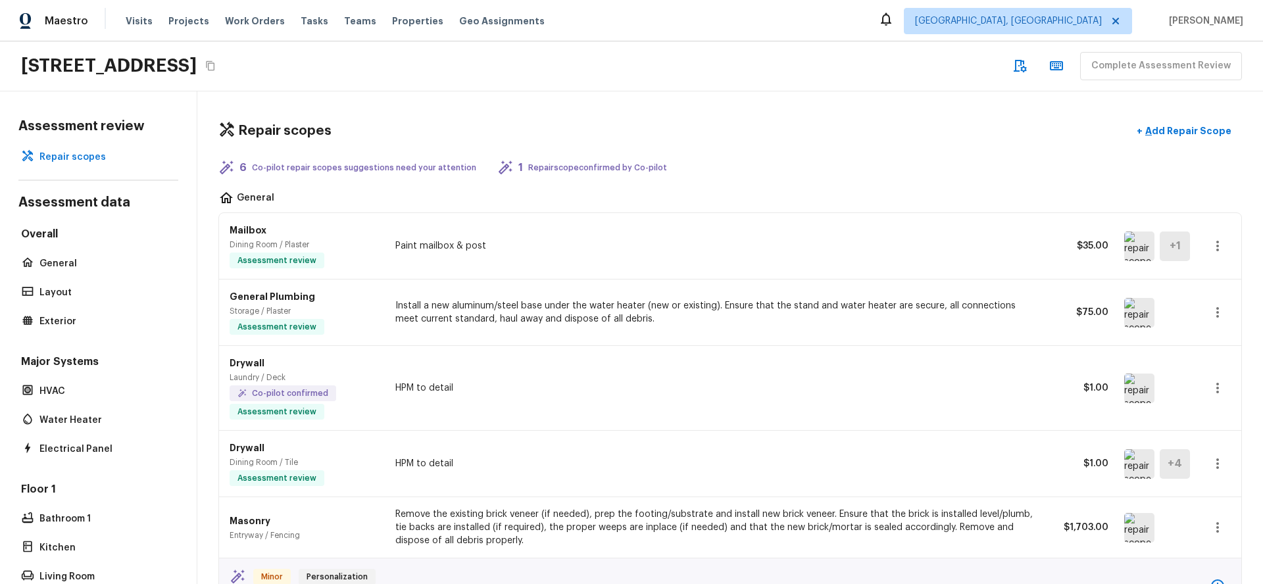
scroll to position [1125, 0]
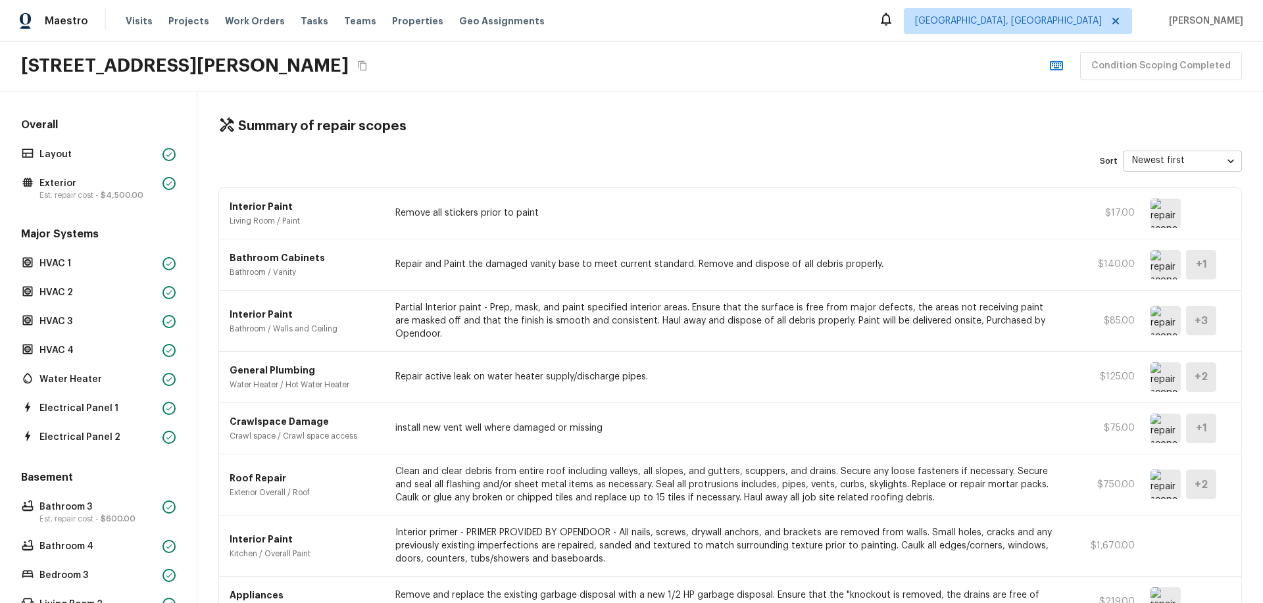
scroll to position [3, 0]
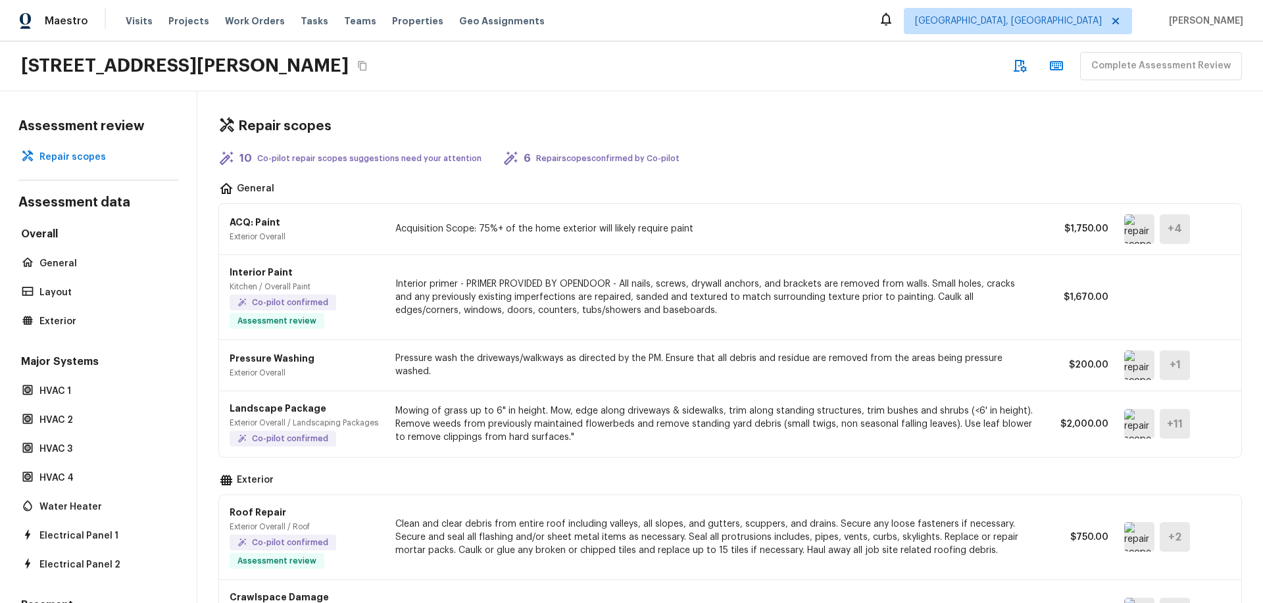
scroll to position [10, 0]
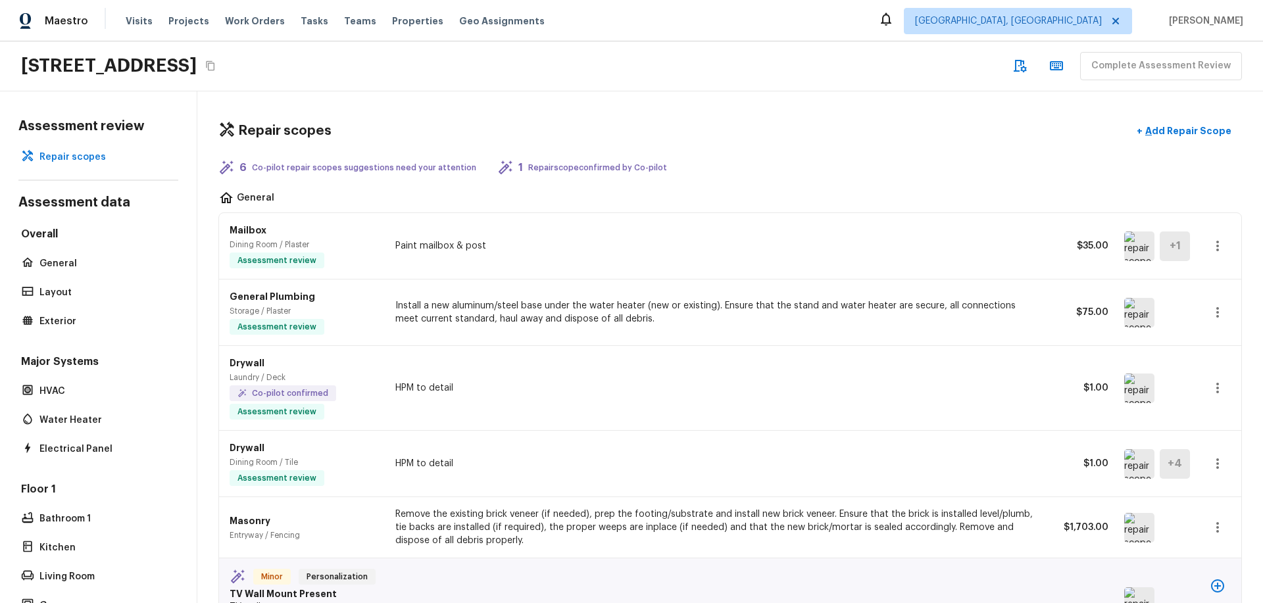
scroll to position [740, 0]
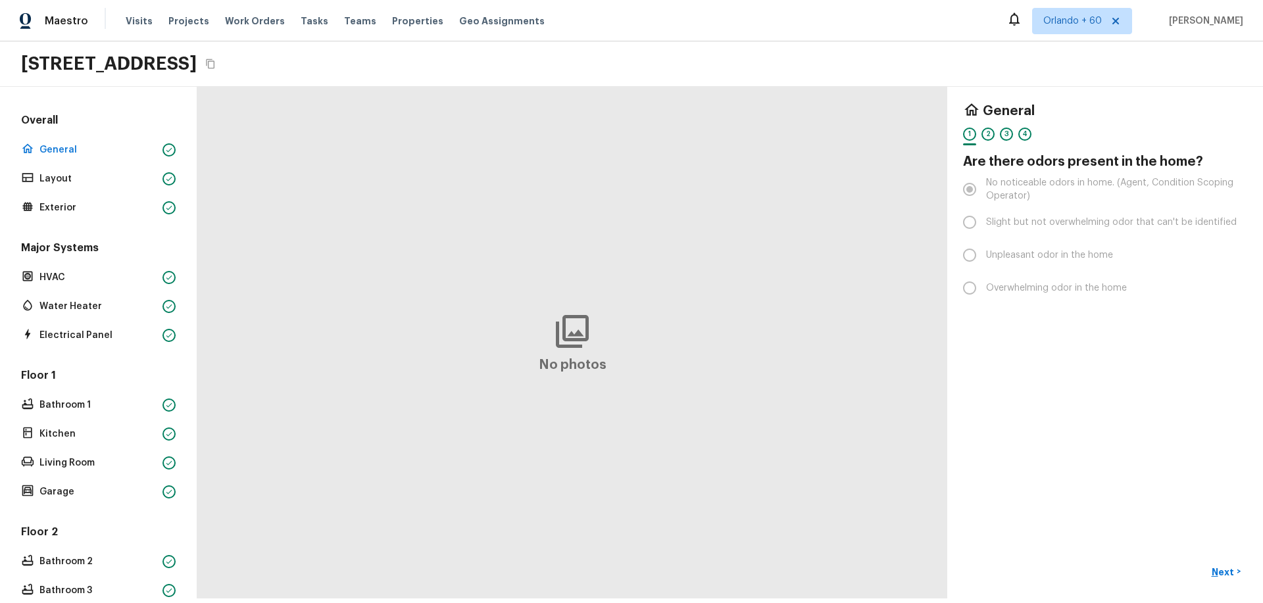
click at [112, 296] on div "Major Systems HVAC Water Heater Electrical Panel" at bounding box center [98, 293] width 160 height 104
click at [107, 307] on p "Water Heater" at bounding box center [98, 306] width 118 height 13
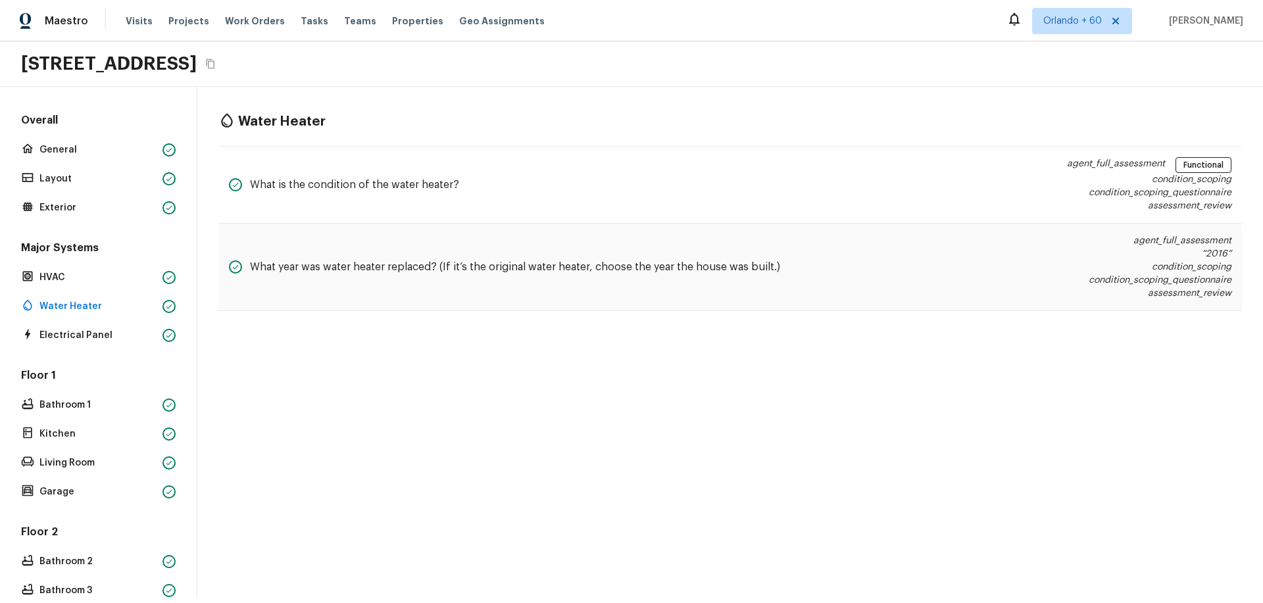
click at [89, 377] on h5 "Floor 1" at bounding box center [98, 376] width 160 height 17
click at [106, 399] on p "Bathroom 1" at bounding box center [98, 405] width 118 height 13
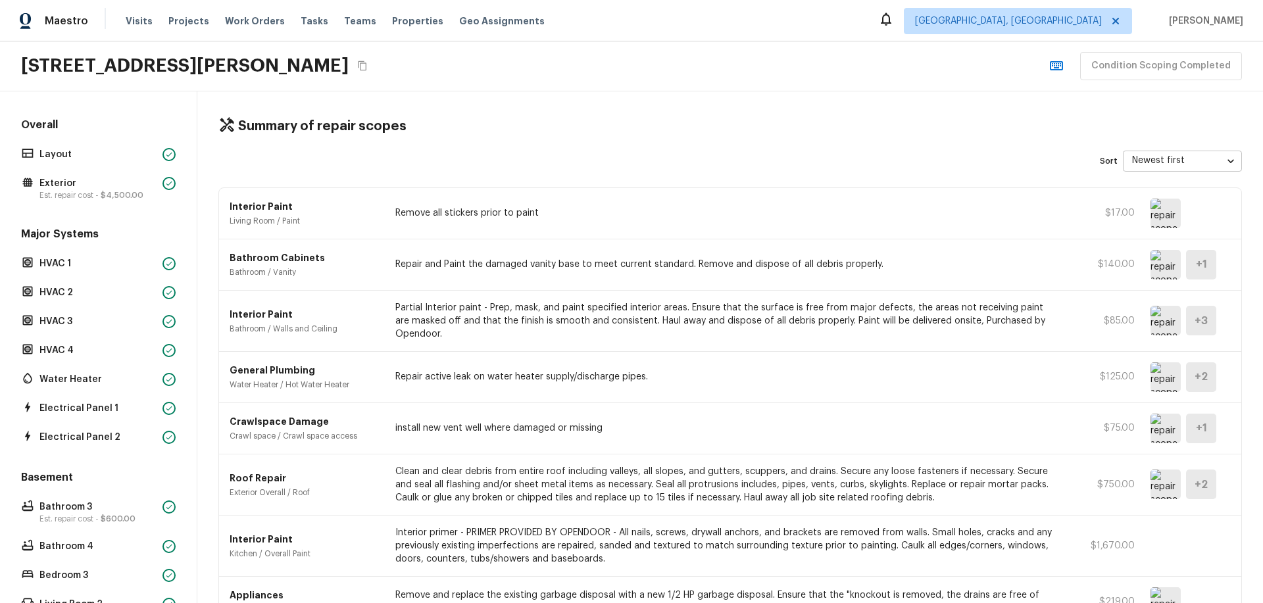
scroll to position [20, 0]
